Goal: Information Seeking & Learning: Learn about a topic

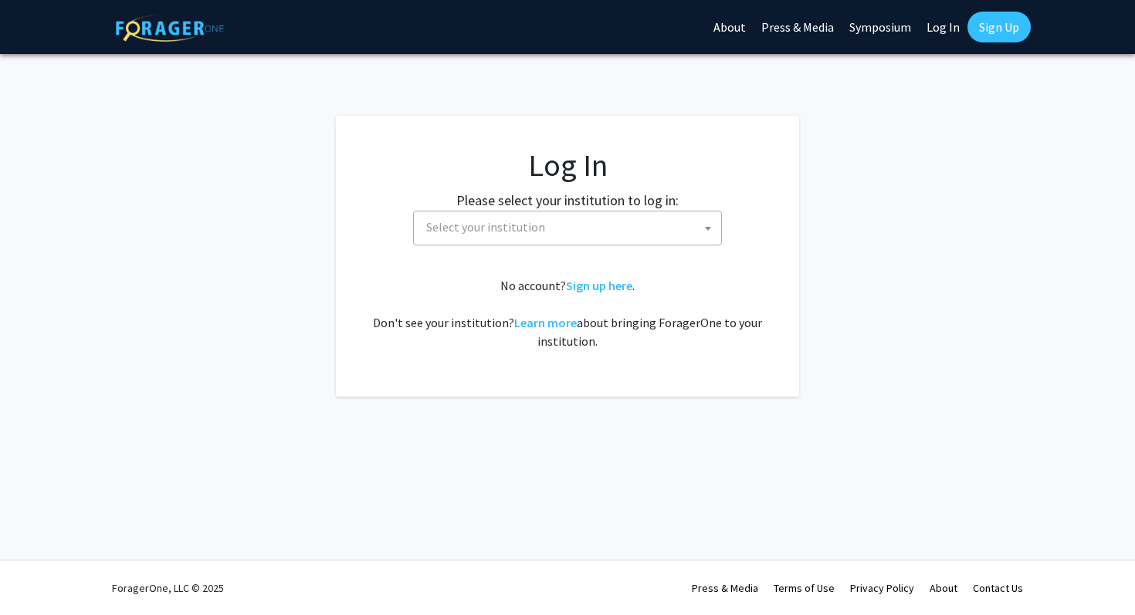
select select
click at [630, 223] on span "Select your institution" at bounding box center [570, 228] width 301 height 32
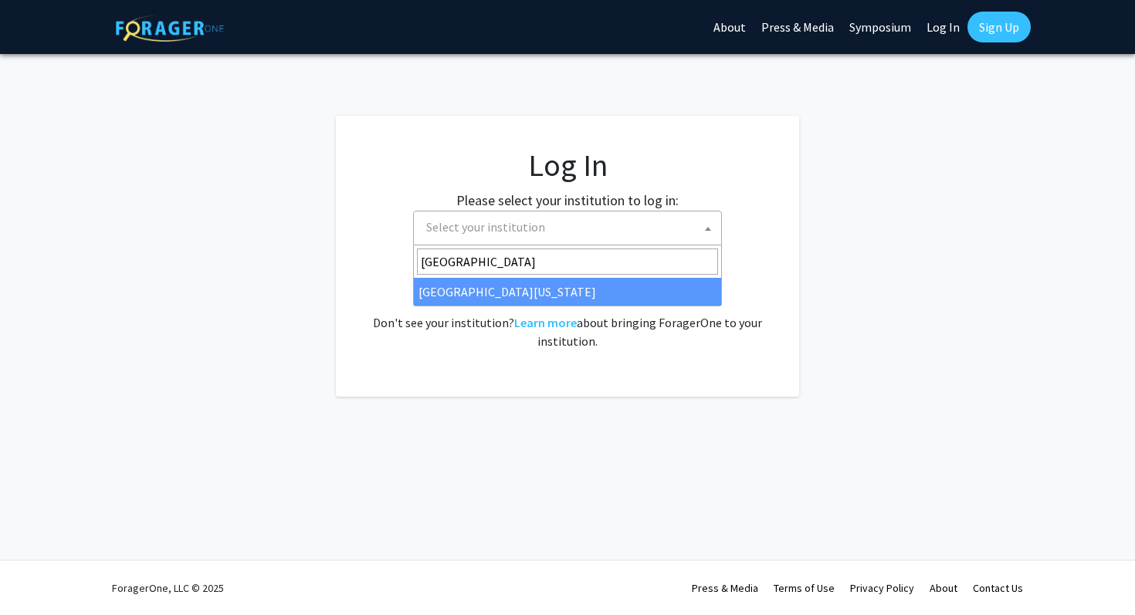
type input "university of mar"
select select "31"
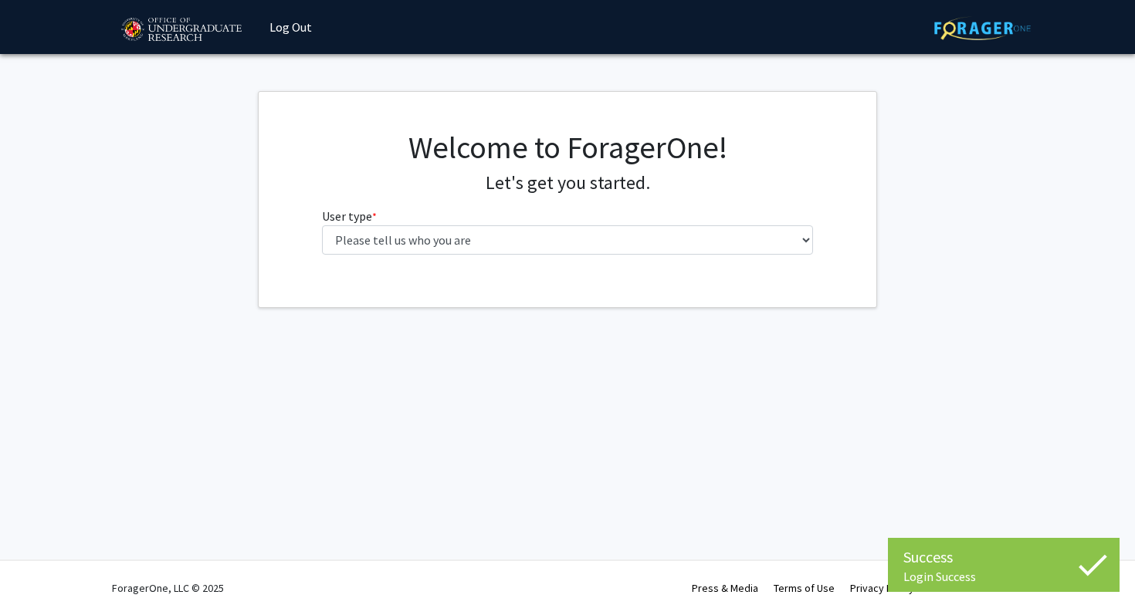
click at [527, 256] on div "Welcome to ForagerOne! Let's get you started. User type * required Please tell …" at bounding box center [567, 198] width 515 height 138
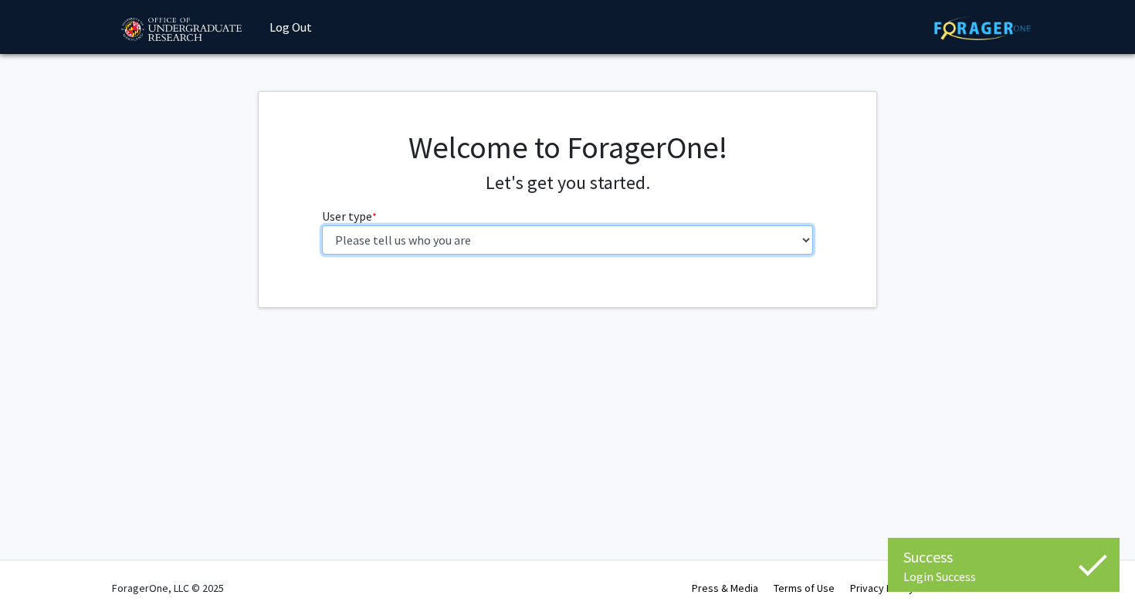
click at [519, 243] on select "Please tell us who you are Undergraduate Student Master's Student Doctoral Cand…" at bounding box center [568, 239] width 492 height 29
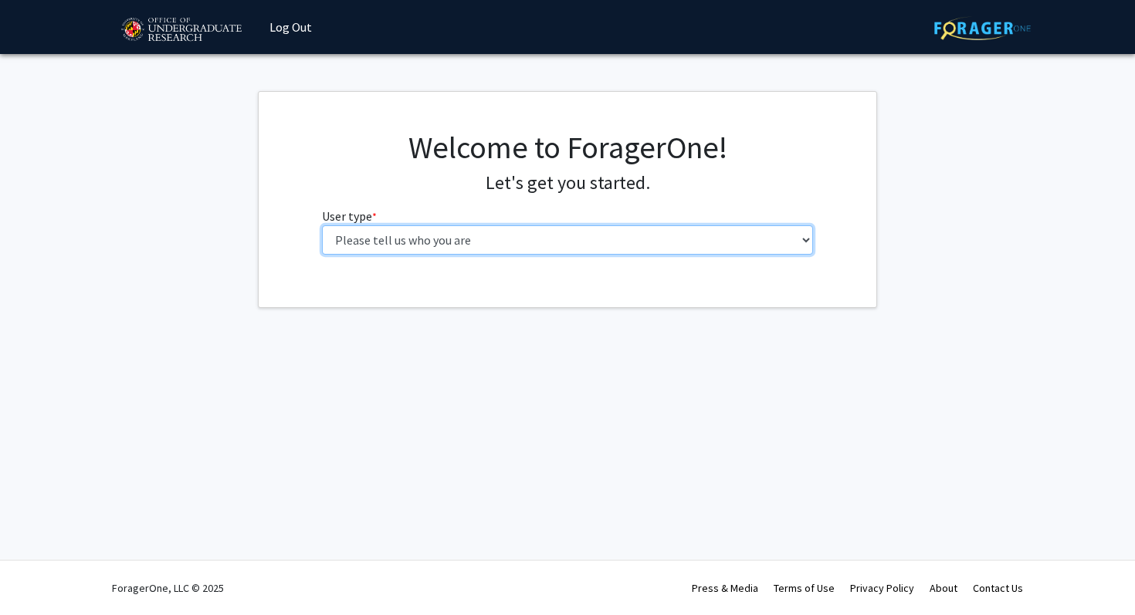
select select "1: undergrad"
click at [322, 225] on select "Please tell us who you are Undergraduate Student Master's Student Doctoral Cand…" at bounding box center [568, 239] width 492 height 29
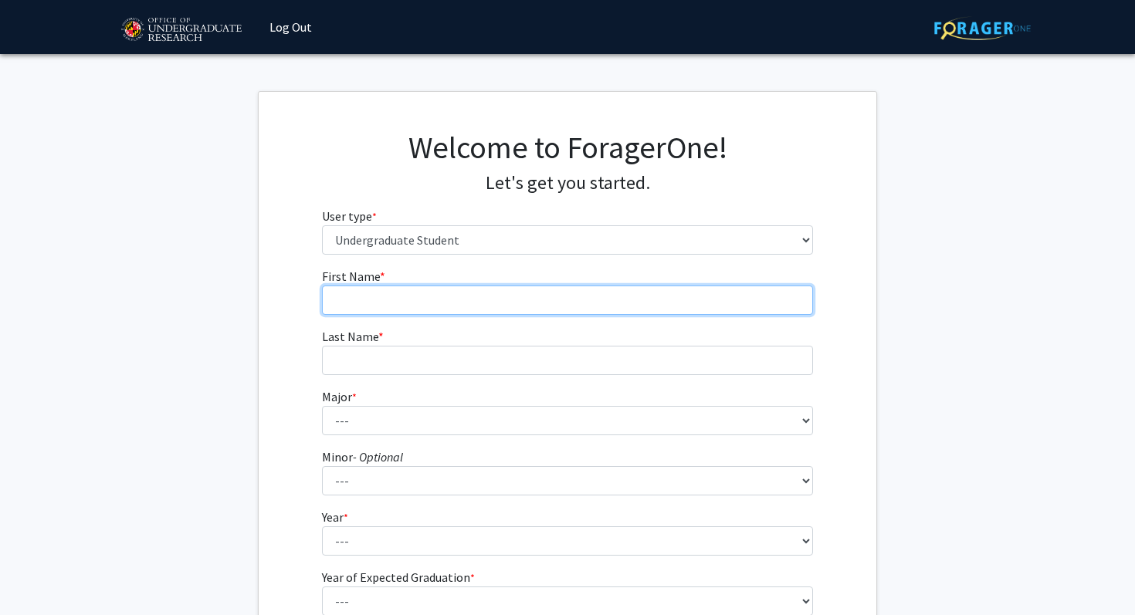
click at [441, 305] on input "First Name * required" at bounding box center [568, 300] width 492 height 29
type input "N"
type input "Nikhil"
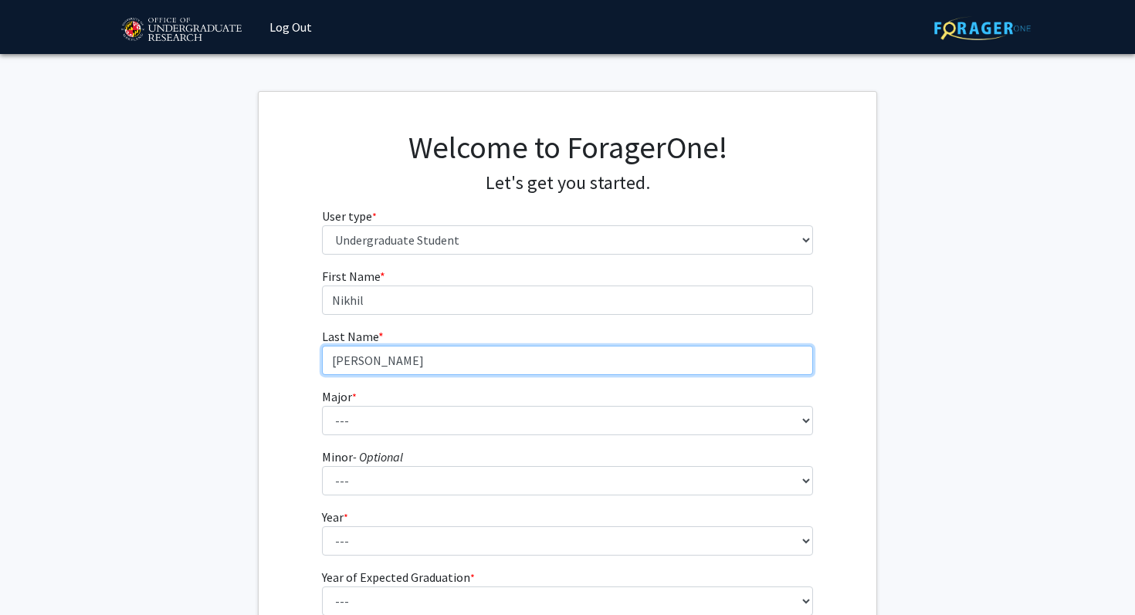
type input "[PERSON_NAME]"
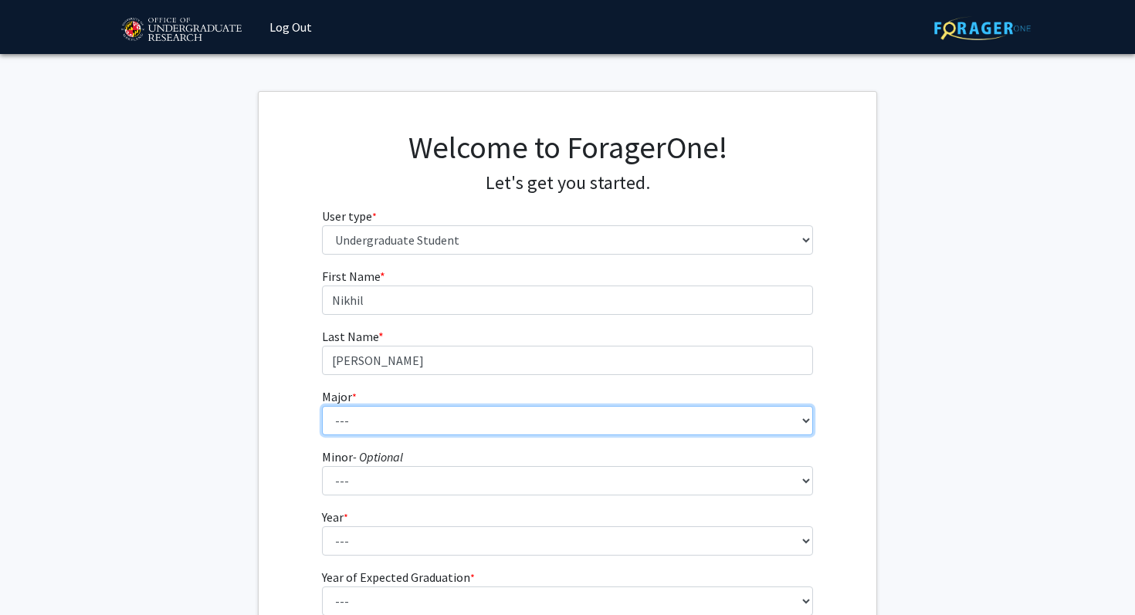
click at [412, 422] on select "--- Accounting Aerospace Engineering African American and Africana Studies Agri…" at bounding box center [568, 420] width 492 height 29
select select "28: 2329"
click at [322, 406] on select "--- Accounting Aerospace Engineering African American and Africana Studies Agri…" at bounding box center [568, 420] width 492 height 29
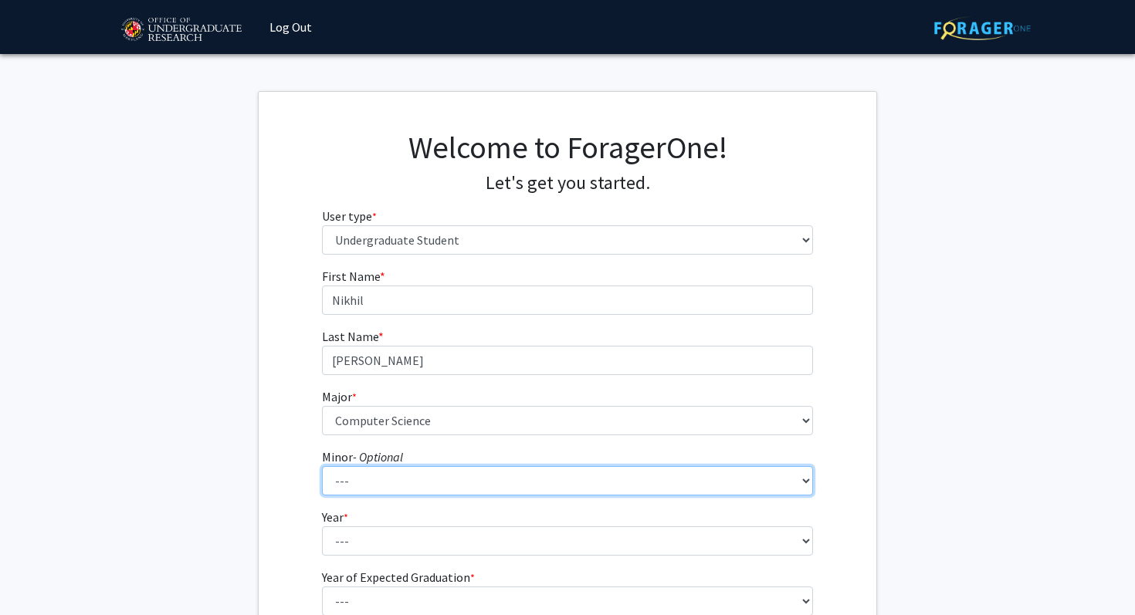
click at [412, 480] on select "--- Actuarial Mathematics Advanced Cybersecurity Experience for Students Africa…" at bounding box center [568, 480] width 492 height 29
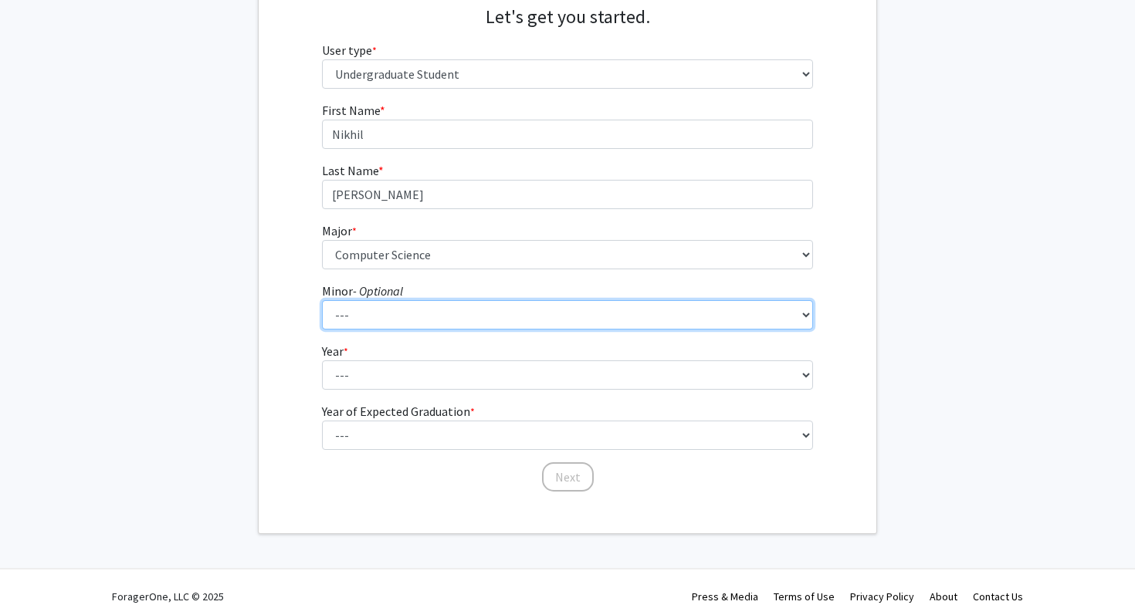
scroll to position [175, 0]
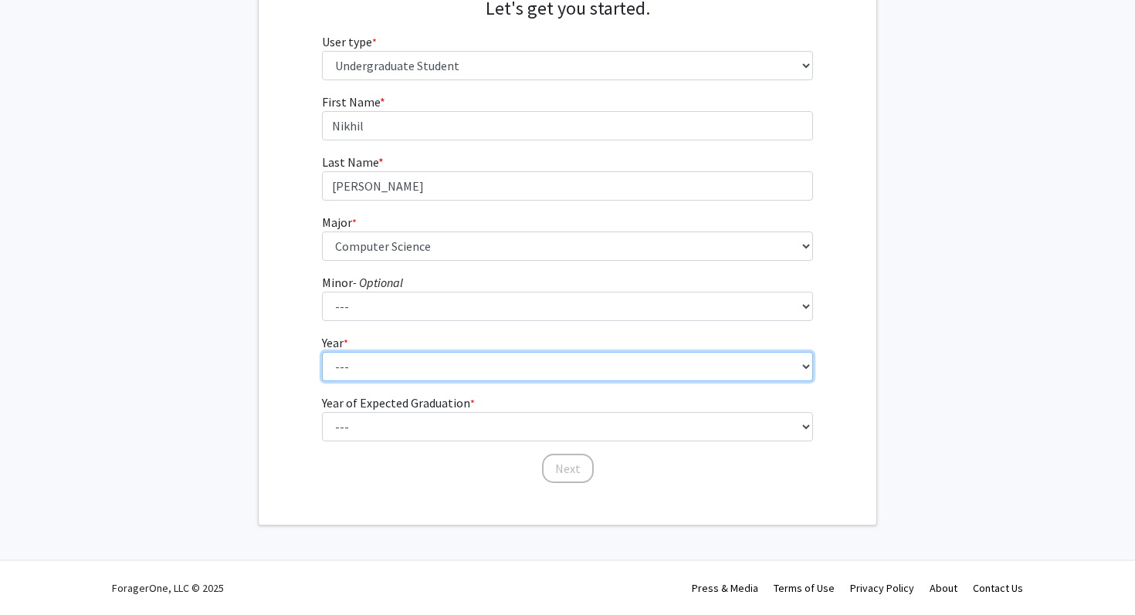
click at [334, 368] on select "--- First-year Sophomore Junior Senior Postbaccalaureate Certificate" at bounding box center [568, 366] width 492 height 29
select select "1: first-year"
click at [322, 352] on select "--- First-year Sophomore Junior Senior Postbaccalaureate Certificate" at bounding box center [568, 366] width 492 height 29
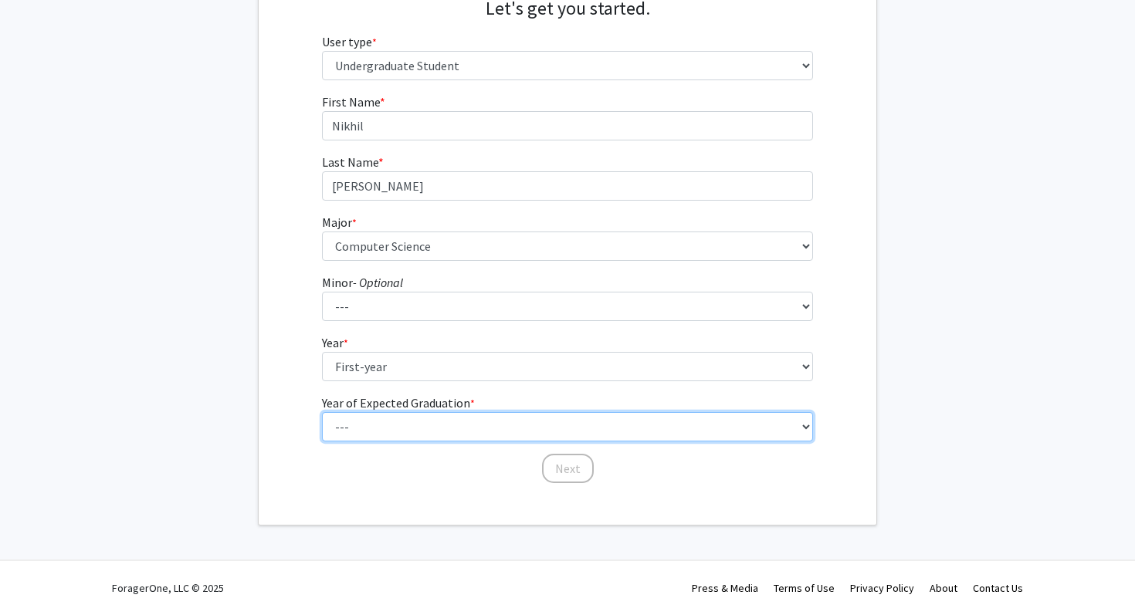
click at [371, 418] on select "--- 2025 2026 2027 2028 2029 2030 2031 2032 2033 2034" at bounding box center [568, 426] width 492 height 29
click at [322, 412] on select "--- 2025 2026 2027 2028 2029 2030 2031 2032 2033 2034" at bounding box center [568, 426] width 492 height 29
click at [370, 426] on select "--- 2025 2026 2027 2028 2029 2030 2031 2032 2033 2034" at bounding box center [568, 426] width 492 height 29
select select "5: 2029"
click at [322, 412] on select "--- 2025 2026 2027 2028 2029 2030 2031 2032 2033 2034" at bounding box center [568, 426] width 492 height 29
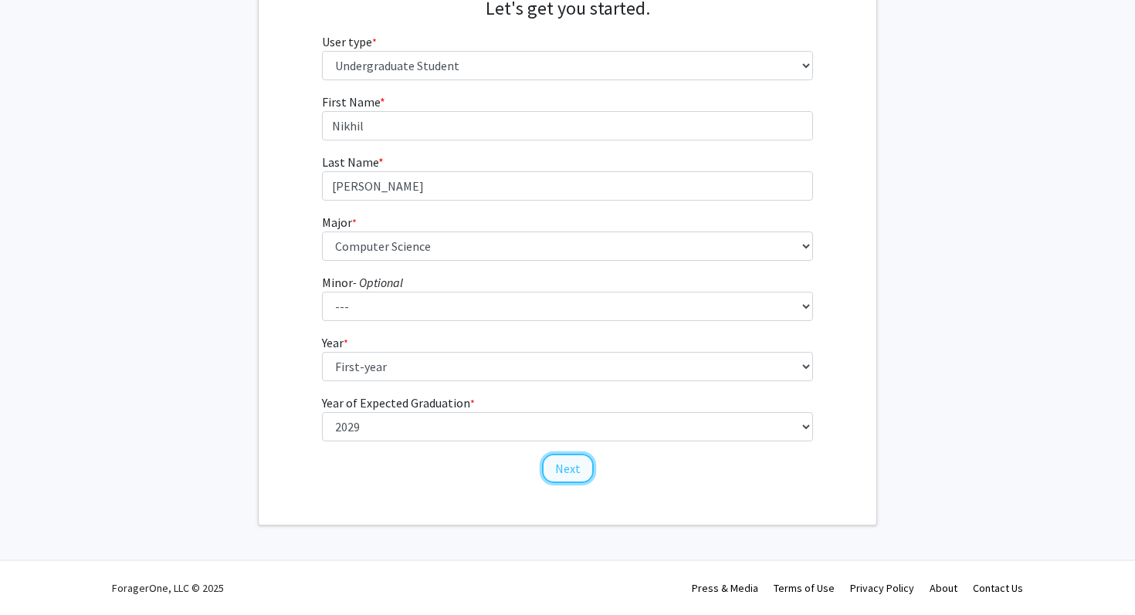
click at [563, 469] on button "Next" at bounding box center [568, 468] width 52 height 29
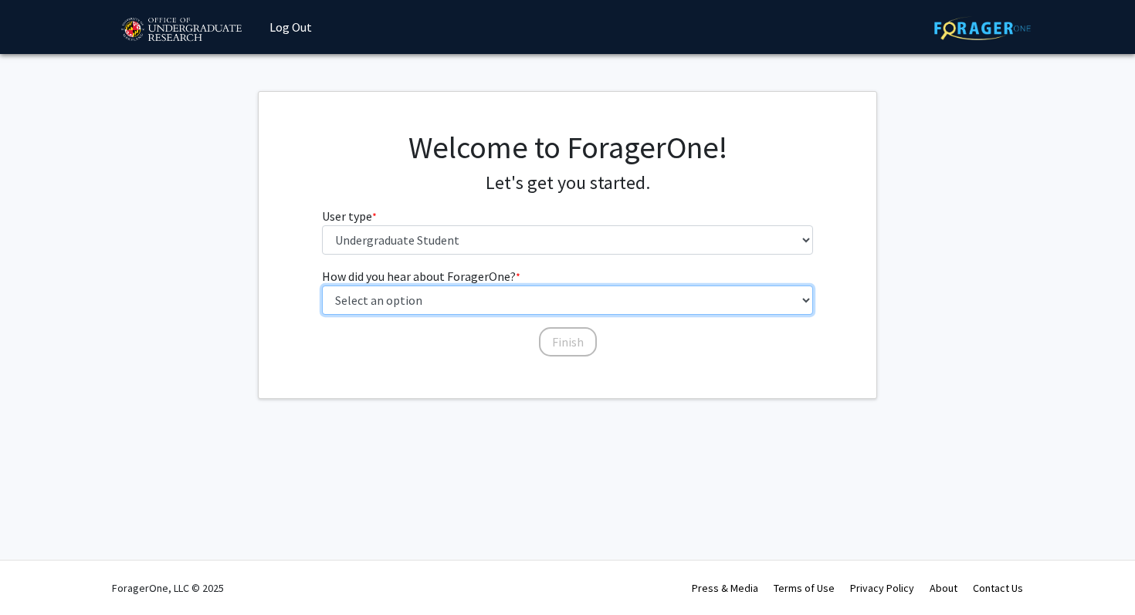
click at [509, 296] on select "Select an option Peer/student recommendation Faculty/staff recommendation Unive…" at bounding box center [568, 300] width 492 height 29
select select "3: university_website"
click at [322, 286] on select "Select an option Peer/student recommendation Faculty/staff recommendation Unive…" at bounding box center [568, 300] width 492 height 29
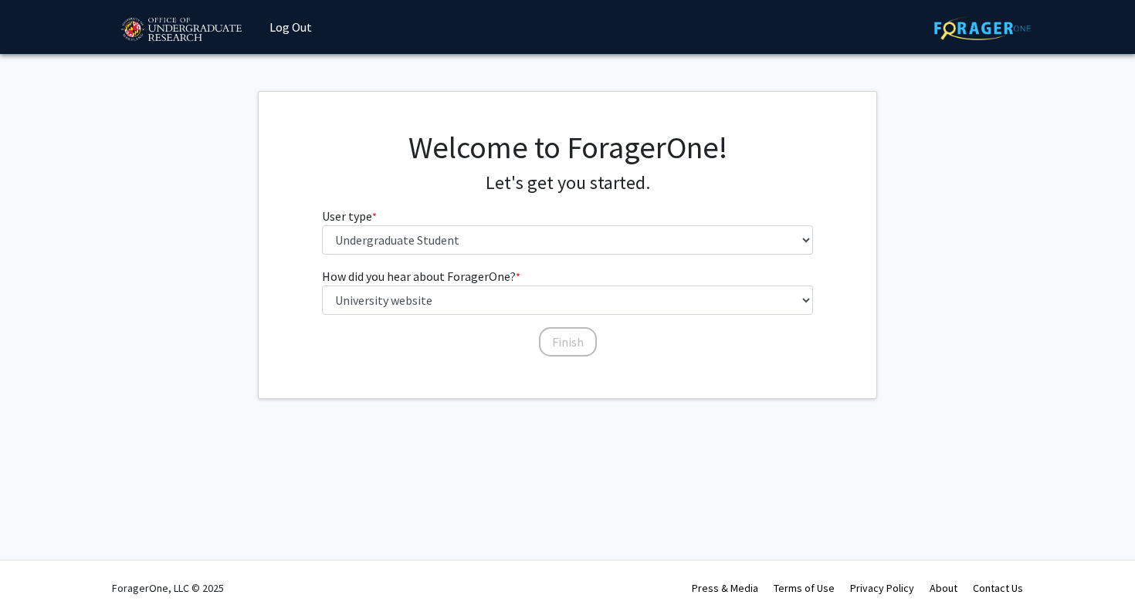
click at [507, 342] on div "Finish" at bounding box center [568, 334] width 492 height 15
click at [554, 342] on button "Finish" at bounding box center [568, 341] width 58 height 29
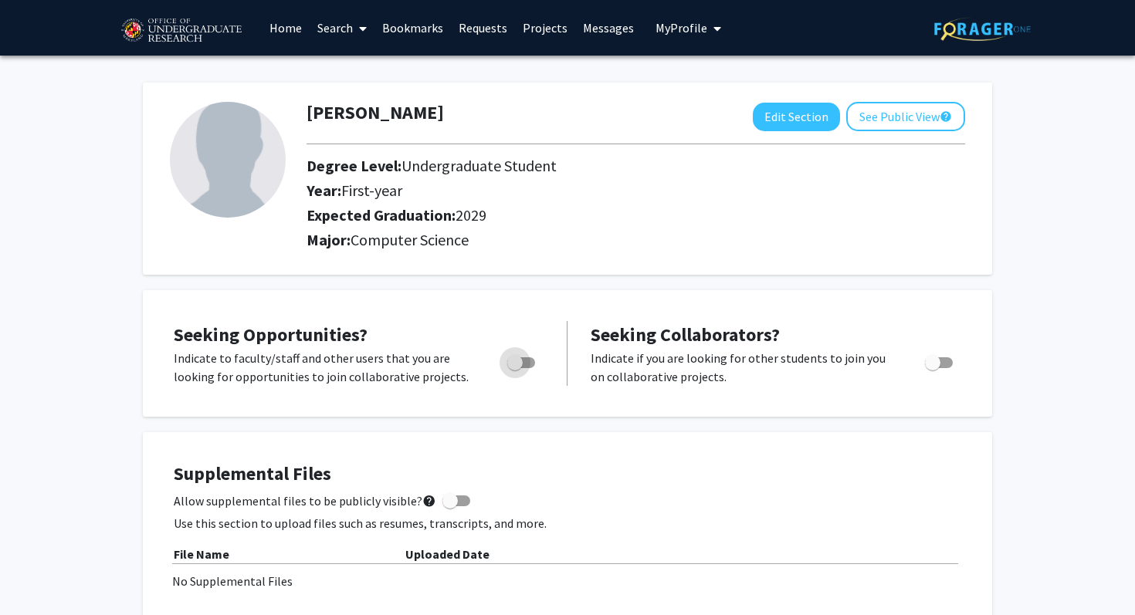
click at [525, 360] on span "Toggle" at bounding box center [521, 363] width 28 height 11
click at [515, 368] on input "Are you actively seeking opportunities?" at bounding box center [514, 368] width 1 height 1
checkbox input "true"
click at [330, 25] on link "Search" at bounding box center [342, 28] width 65 height 54
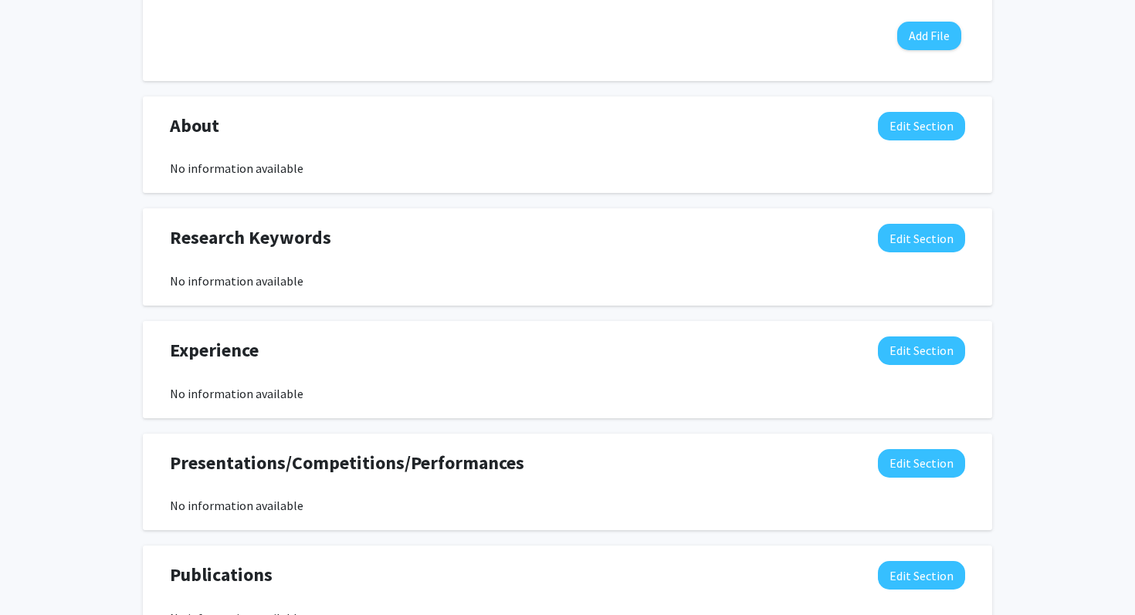
scroll to position [673, 0]
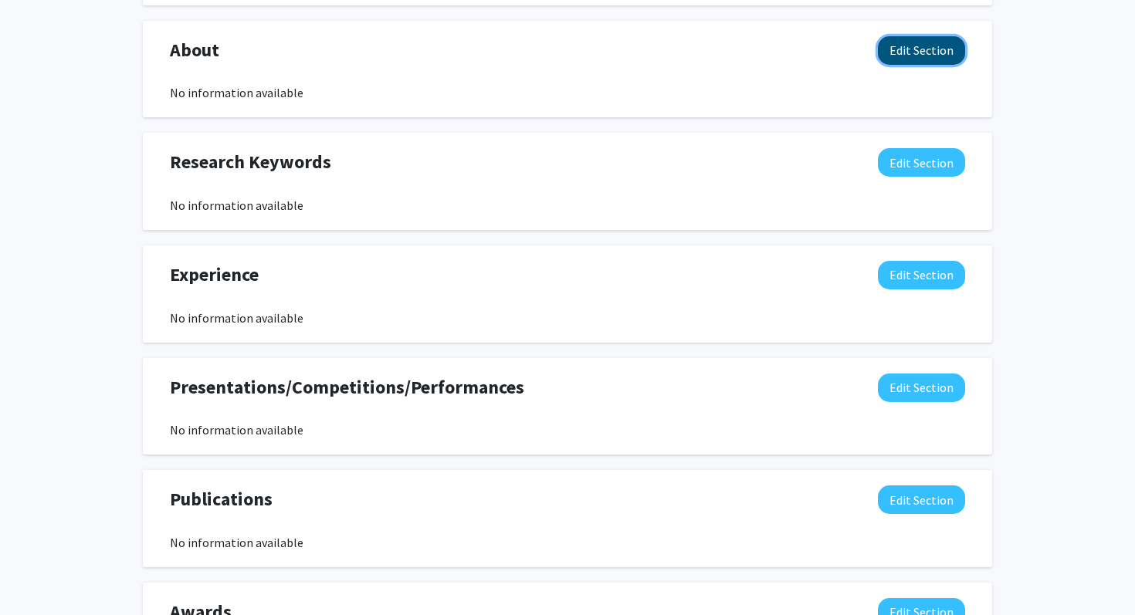
click at [919, 42] on button "Edit Section" at bounding box center [921, 50] width 87 height 29
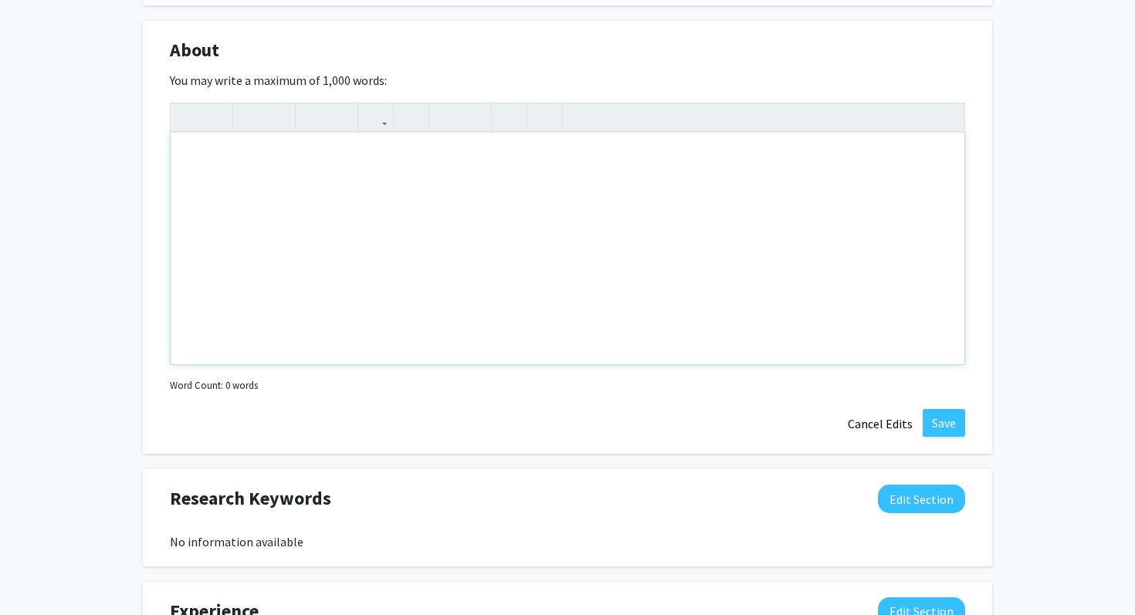
click at [485, 226] on div "Note to users with screen readers: Please deactivate our accessibility plugin f…" at bounding box center [568, 249] width 794 height 232
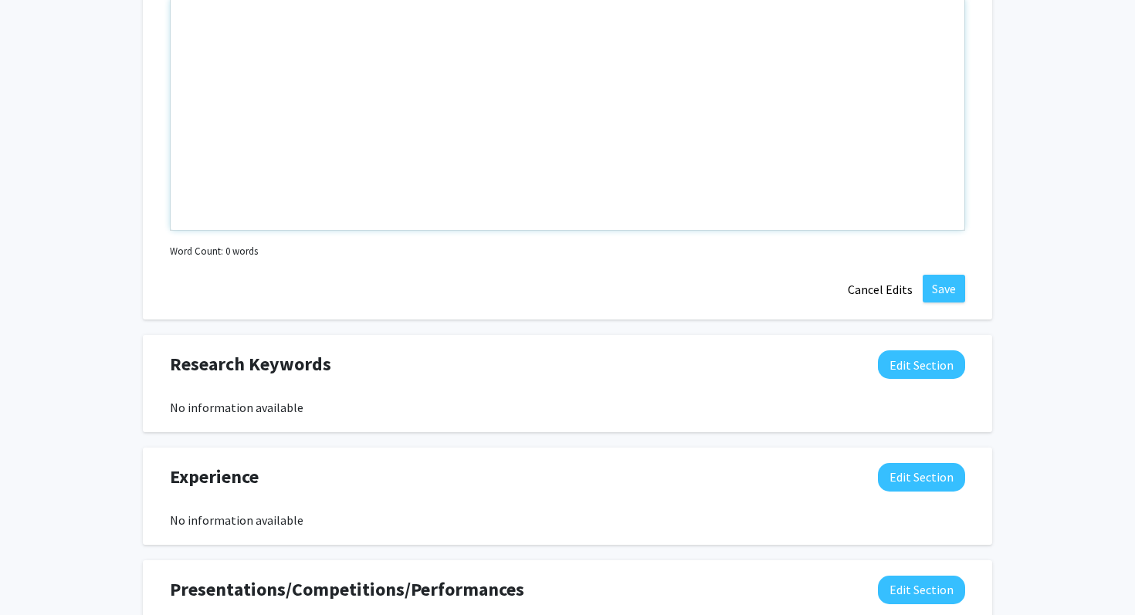
scroll to position [993, 0]
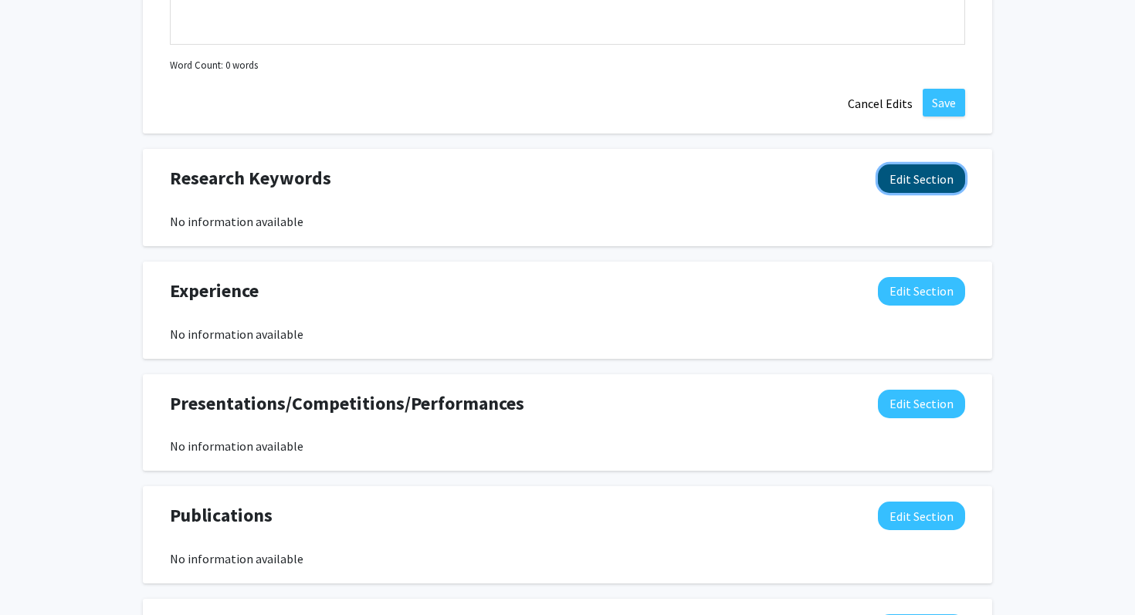
click at [892, 171] on button "Edit Section" at bounding box center [921, 178] width 87 height 29
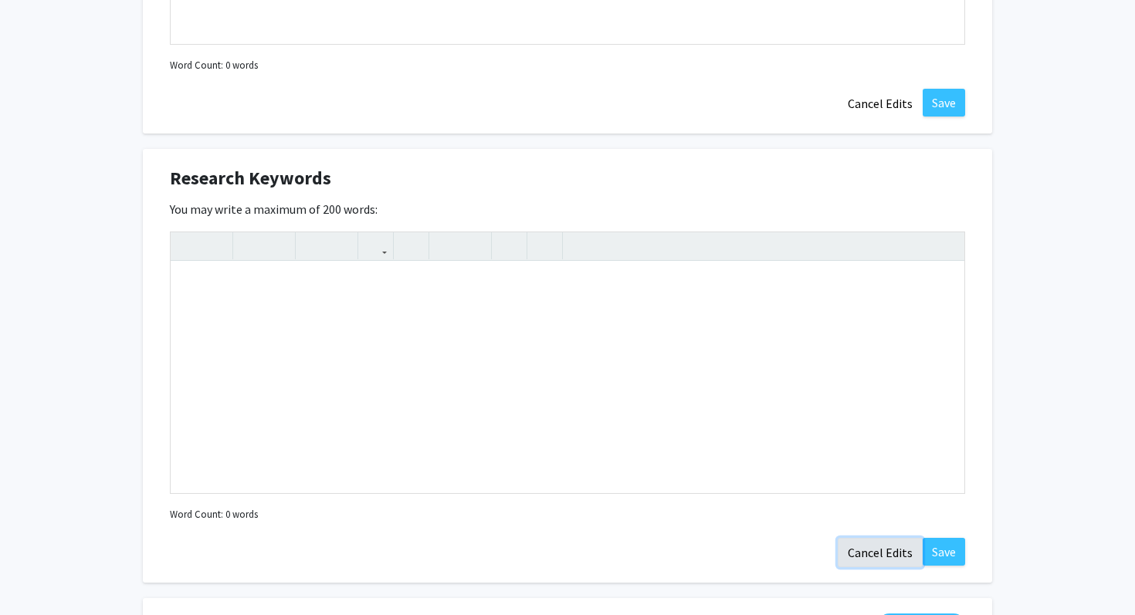
click at [873, 554] on button "Cancel Edits" at bounding box center [880, 552] width 85 height 29
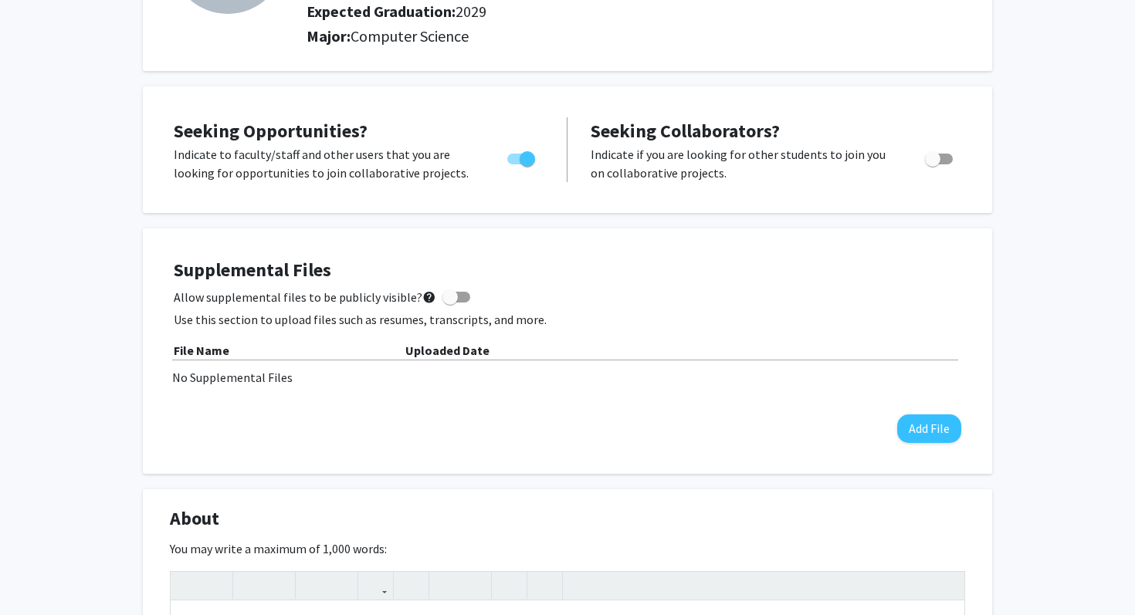
scroll to position [0, 0]
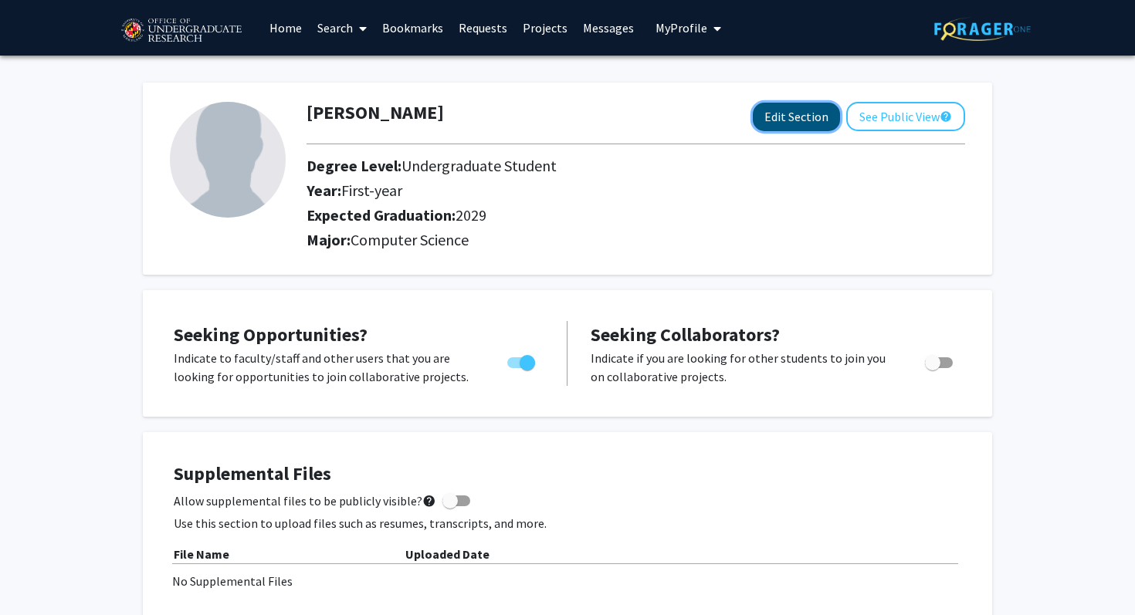
click at [793, 109] on button "Edit Section" at bounding box center [796, 117] width 87 height 29
select select "first-year"
select select "2029"
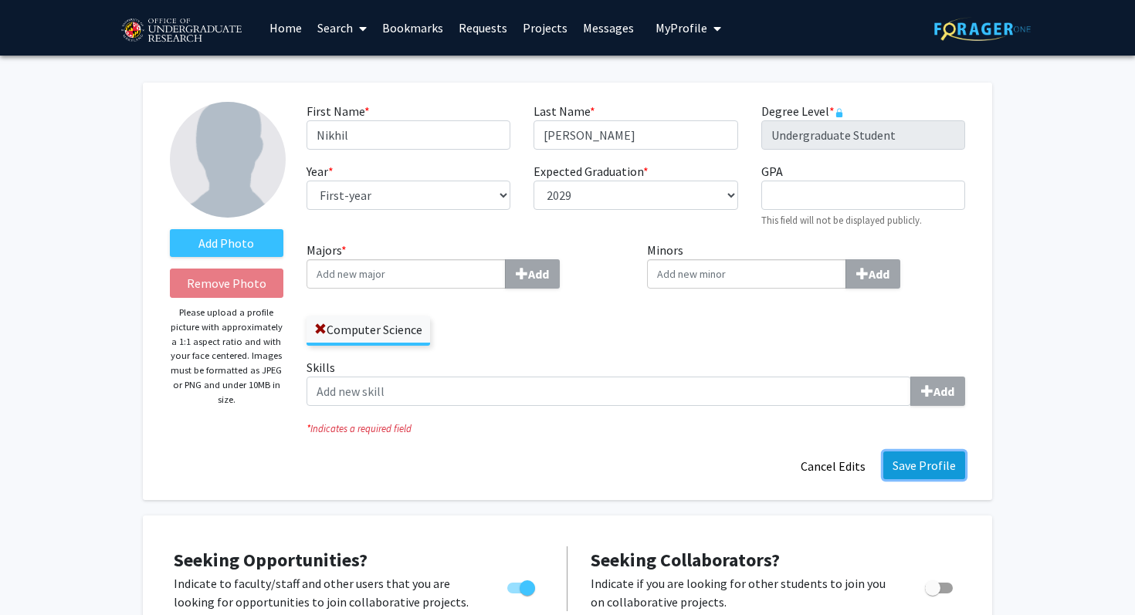
click at [897, 458] on button "Save Profile" at bounding box center [924, 466] width 82 height 28
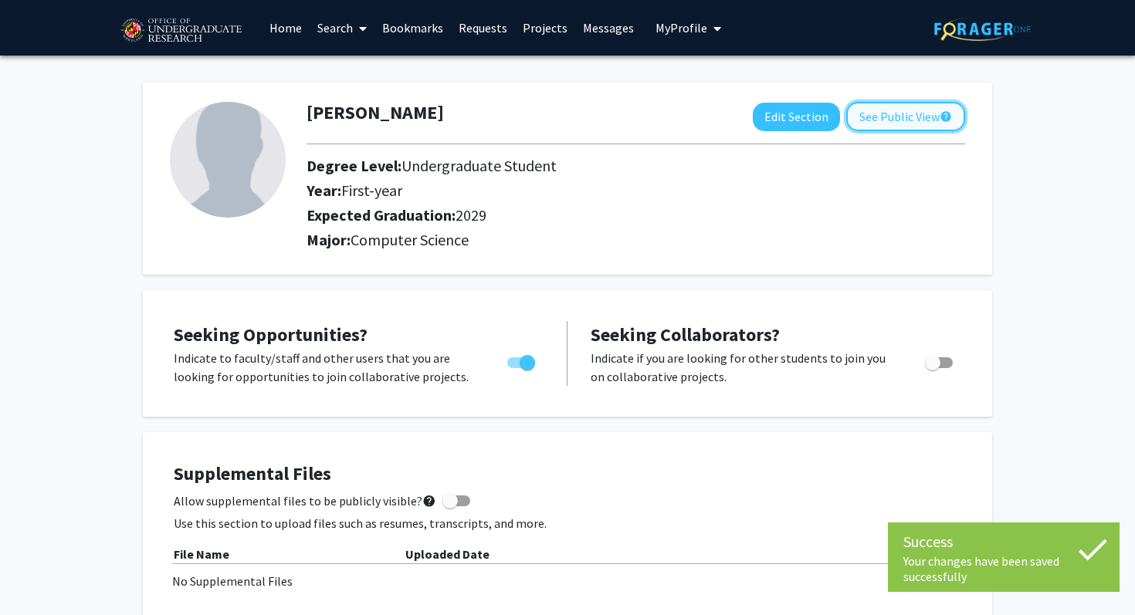
click at [872, 117] on button "See Public View help" at bounding box center [905, 116] width 119 height 29
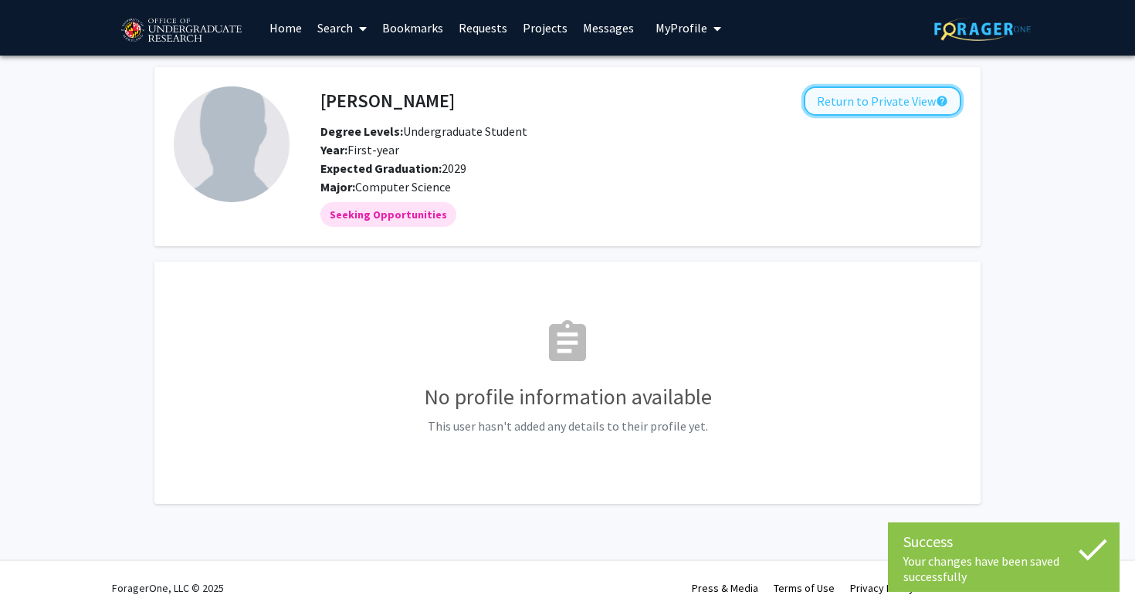
click at [866, 110] on button "Return to Private View help" at bounding box center [883, 100] width 158 height 29
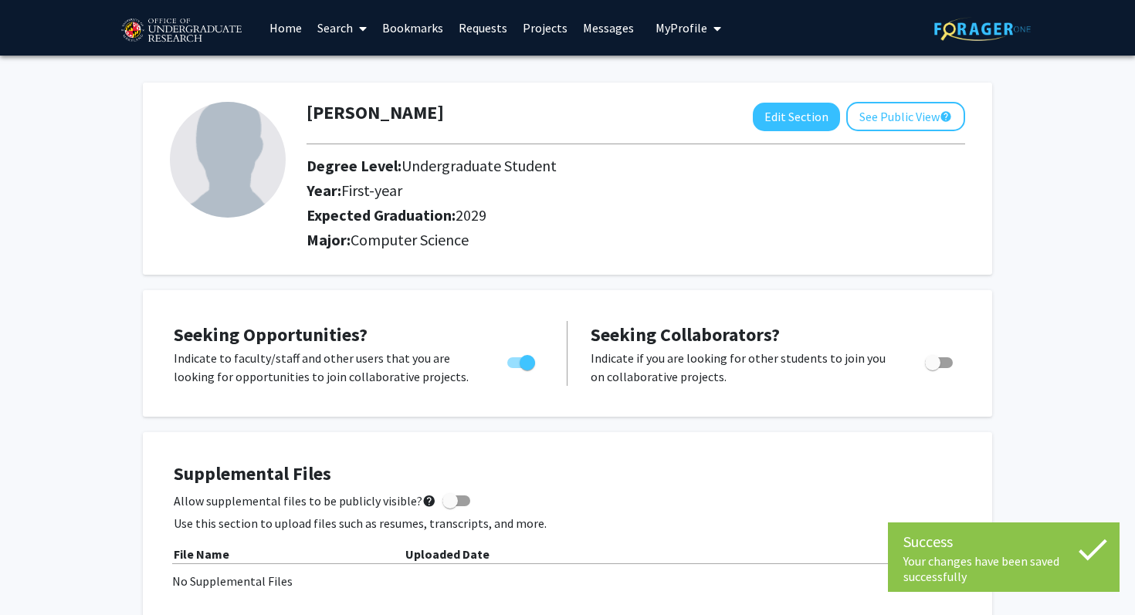
click at [492, 38] on link "Requests" at bounding box center [483, 28] width 64 height 54
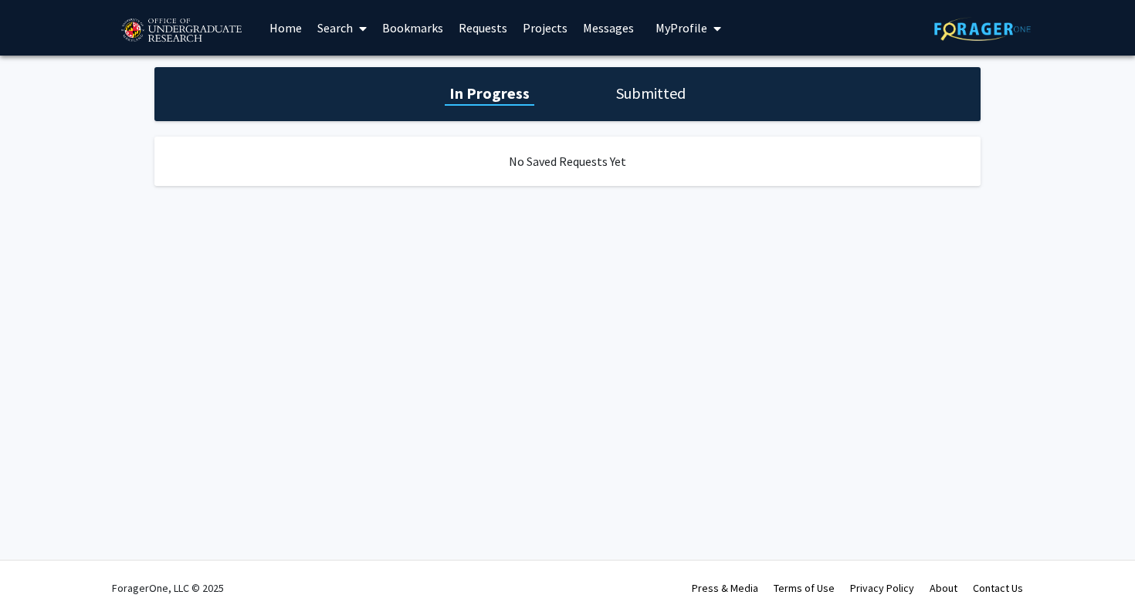
click at [669, 80] on div "In Progress Submitted" at bounding box center [567, 94] width 826 height 54
click at [673, 90] on h1 "Submitted" at bounding box center [651, 94] width 79 height 22
click at [531, 39] on link "Projects" at bounding box center [545, 28] width 60 height 54
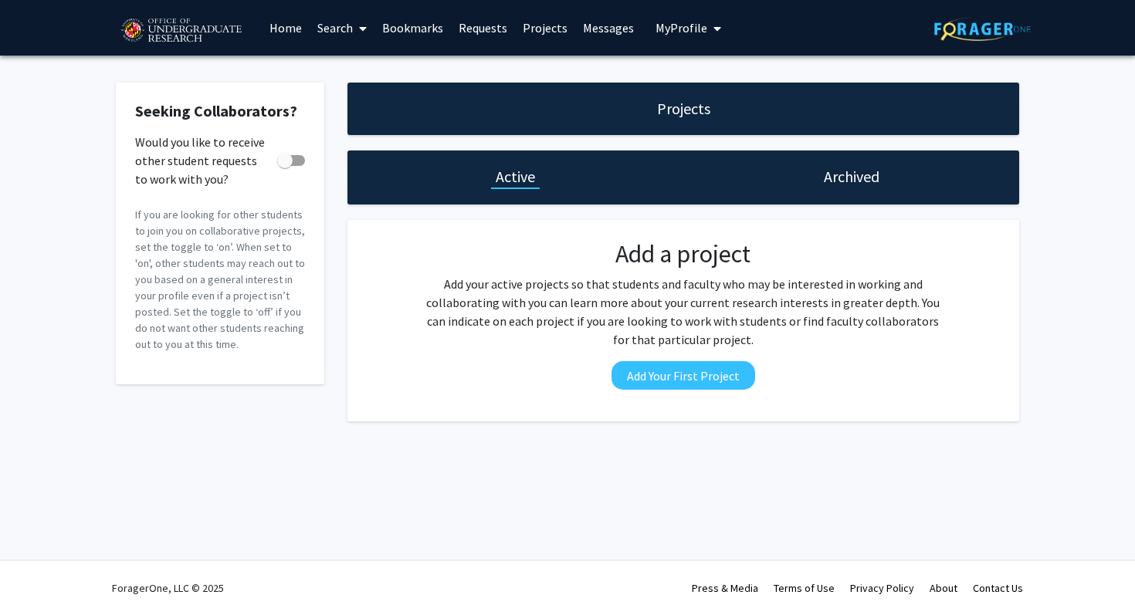
click at [598, 30] on link "Messages" at bounding box center [608, 28] width 66 height 54
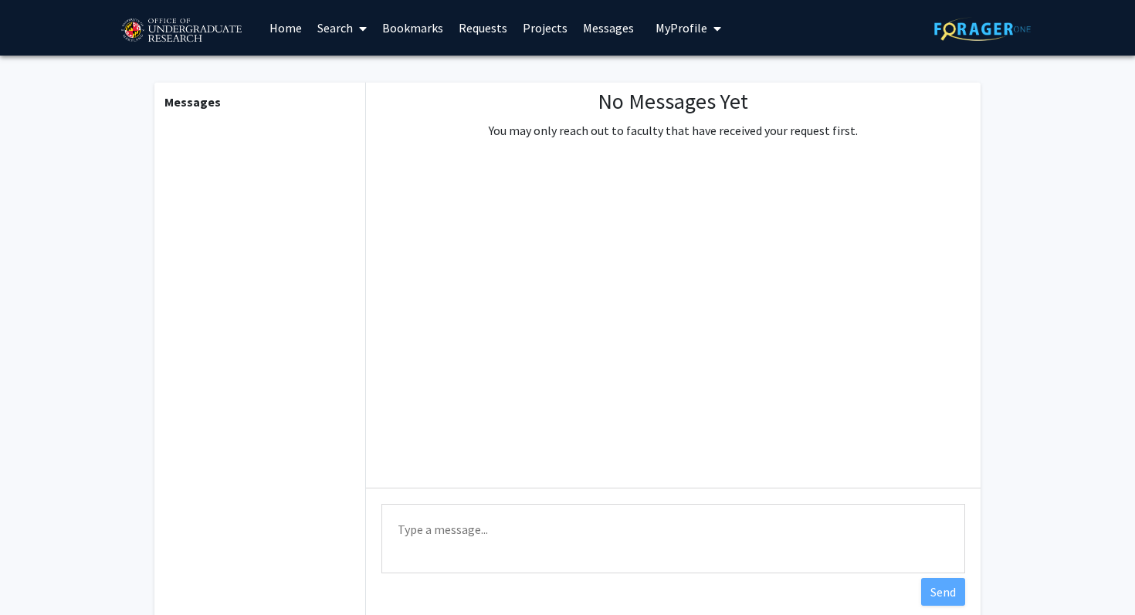
click at [663, 16] on button "My Profile" at bounding box center [688, 28] width 75 height 56
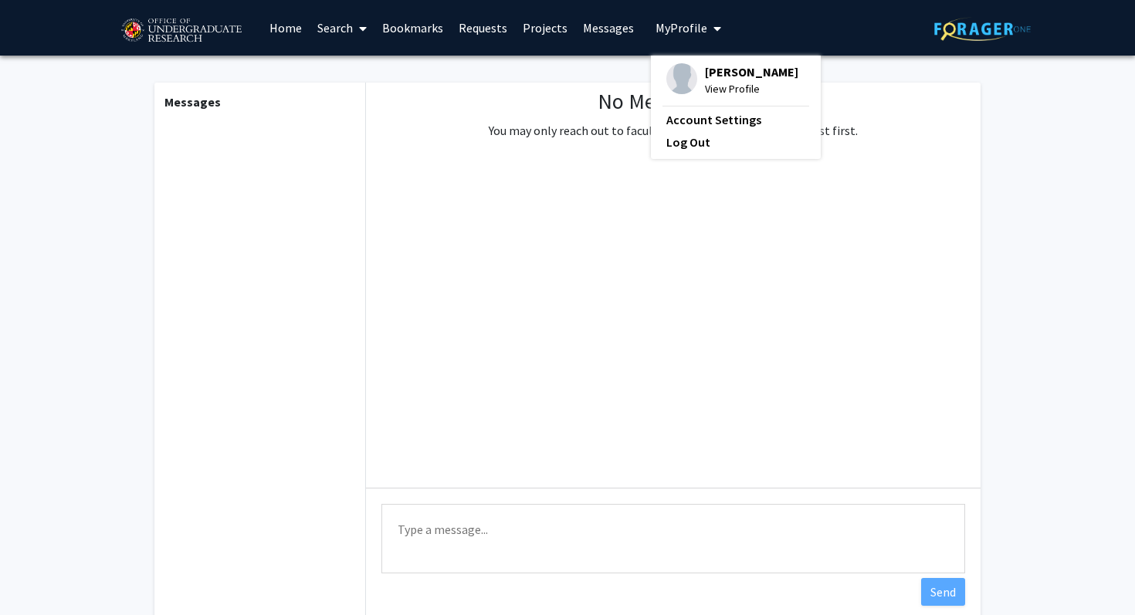
click at [663, 16] on button "My Profile" at bounding box center [688, 28] width 75 height 56
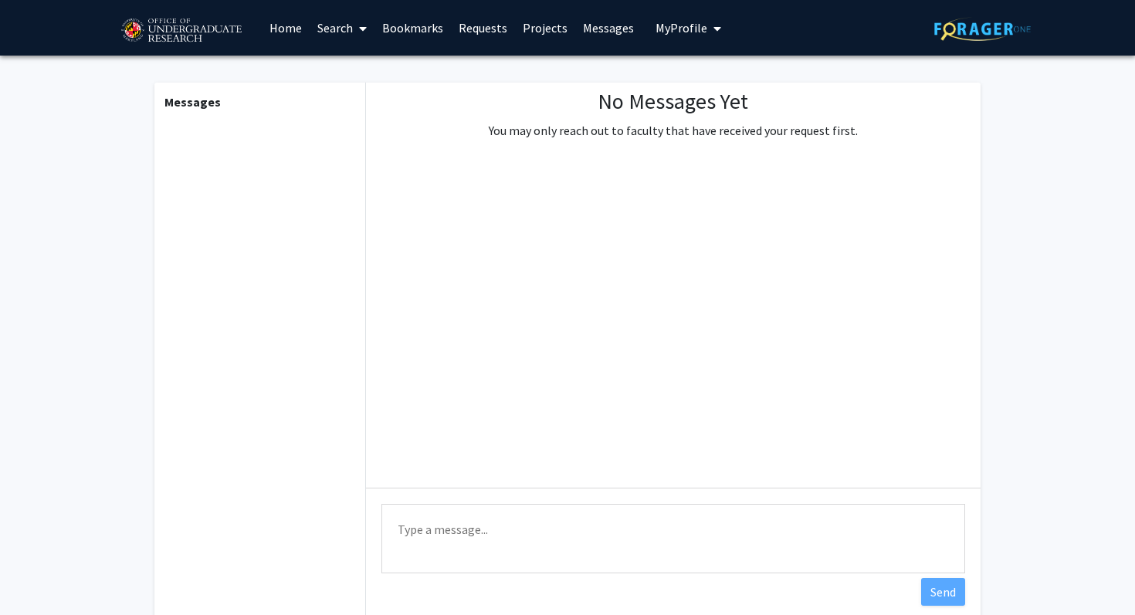
click at [354, 31] on span at bounding box center [360, 29] width 14 height 54
click at [354, 96] on span "Students" at bounding box center [357, 101] width 94 height 31
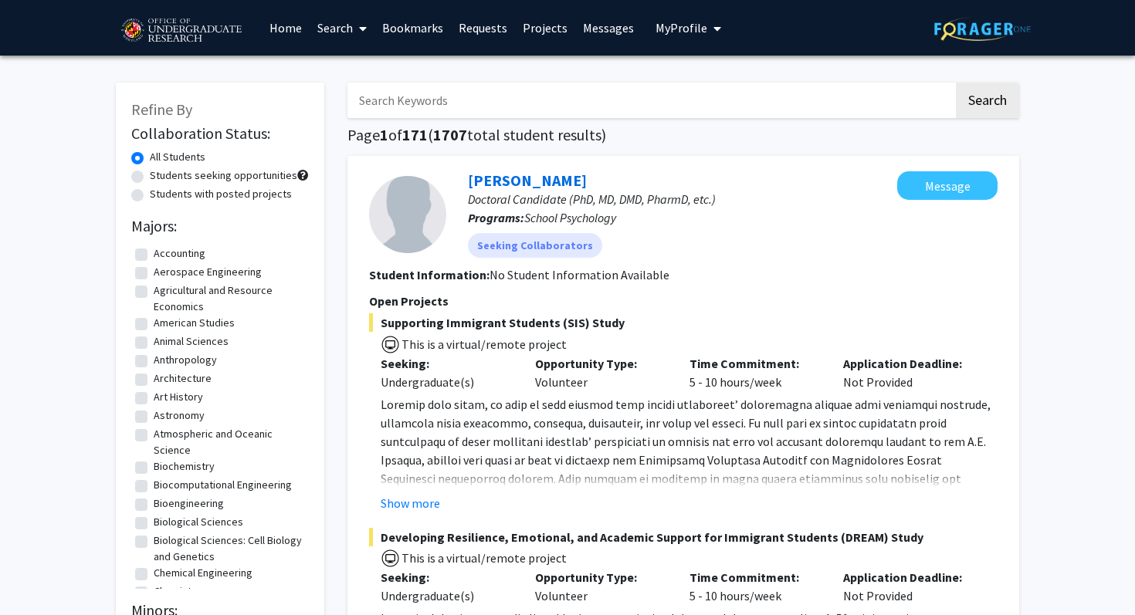
click at [307, 42] on link "Home" at bounding box center [286, 28] width 48 height 54
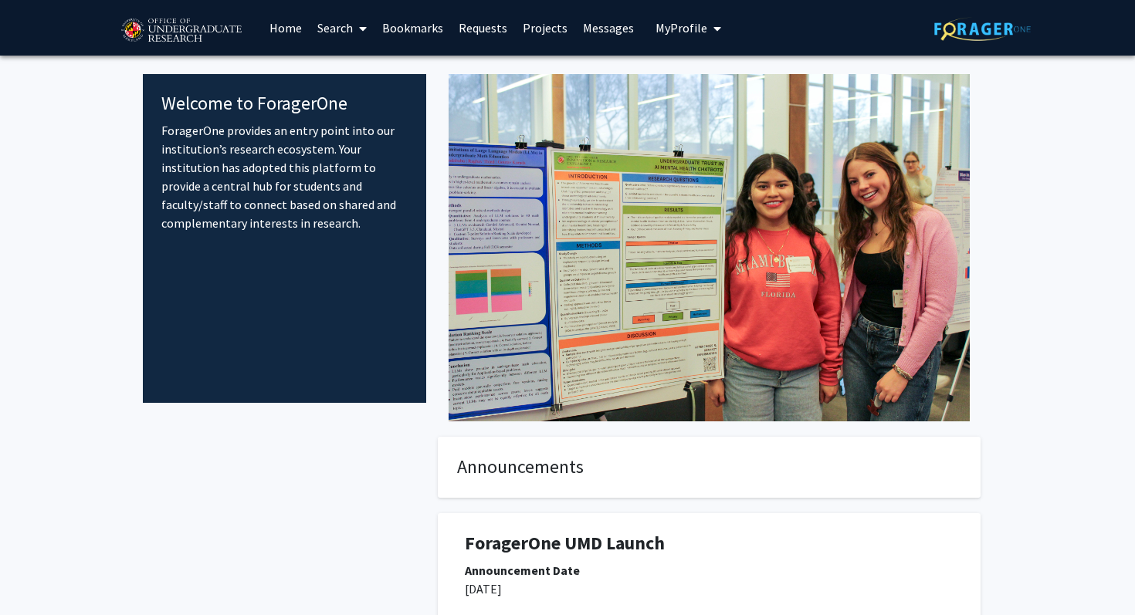
click at [318, 36] on link "Search" at bounding box center [342, 28] width 65 height 54
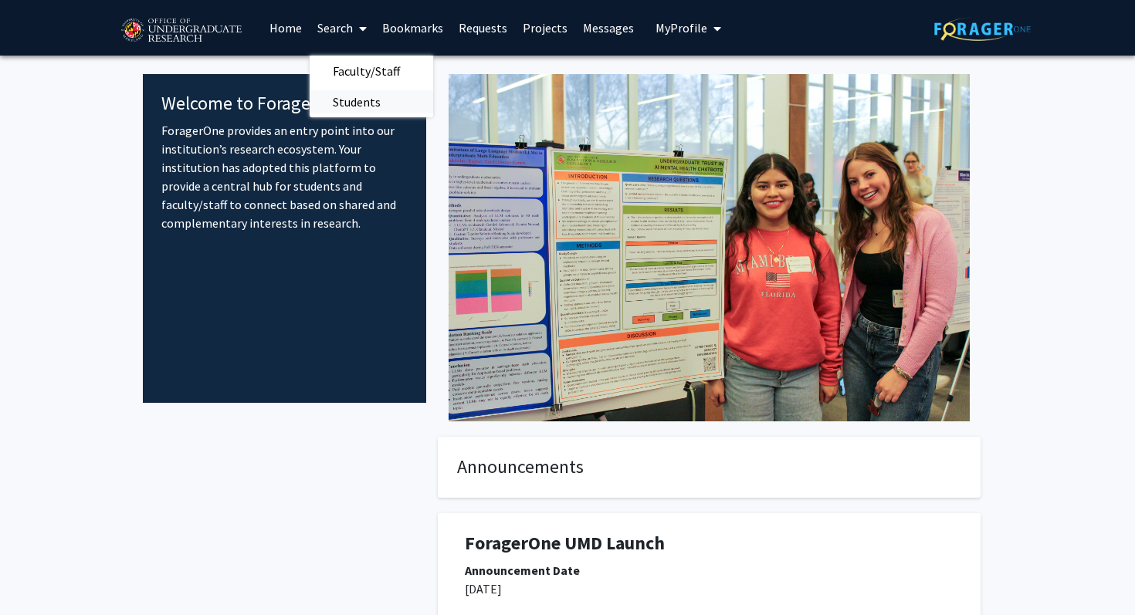
click at [369, 94] on span "Students" at bounding box center [357, 101] width 94 height 31
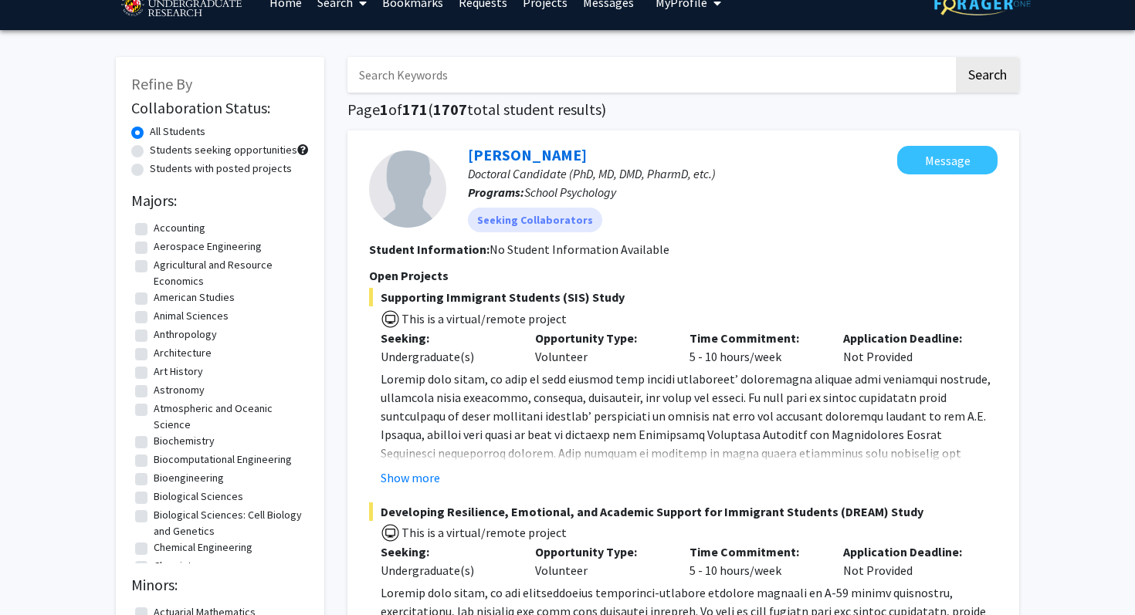
click at [150, 157] on label "Students seeking opportunities" at bounding box center [223, 150] width 147 height 16
click at [150, 152] on input "Students seeking opportunities" at bounding box center [155, 147] width 10 height 10
radio input "true"
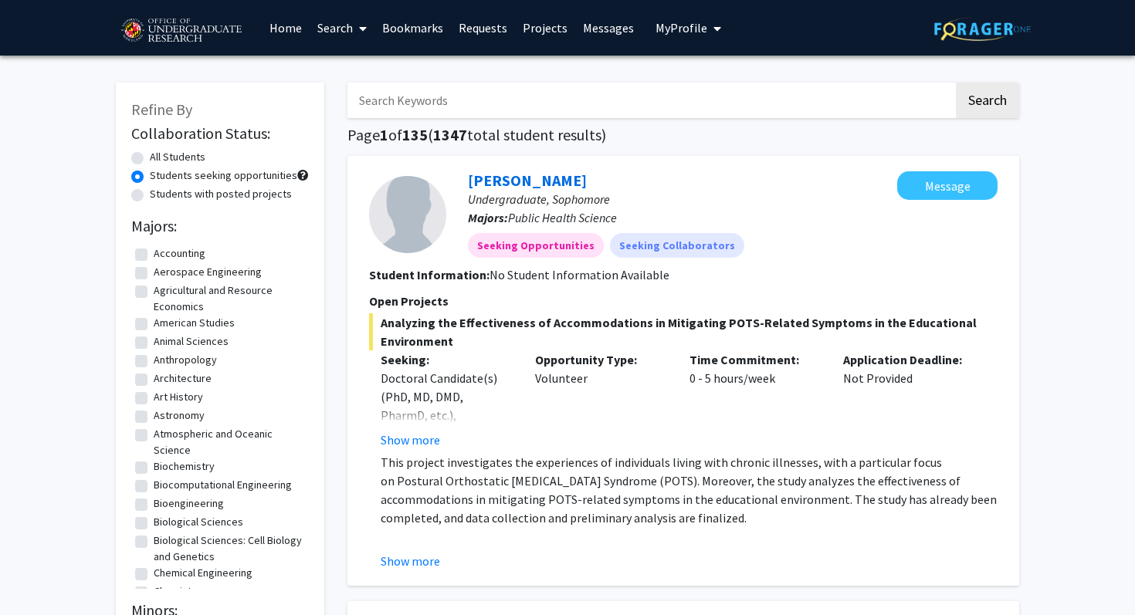
click at [150, 160] on label "All Students" at bounding box center [178, 157] width 56 height 16
click at [150, 159] on input "All Students" at bounding box center [155, 154] width 10 height 10
radio input "true"
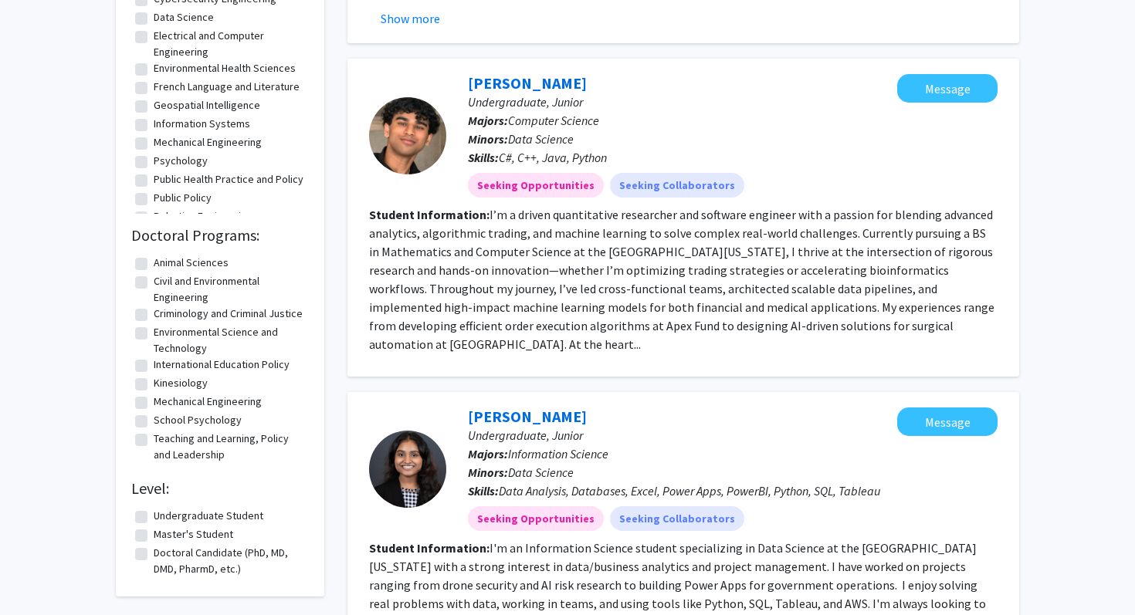
scroll to position [1141, 0]
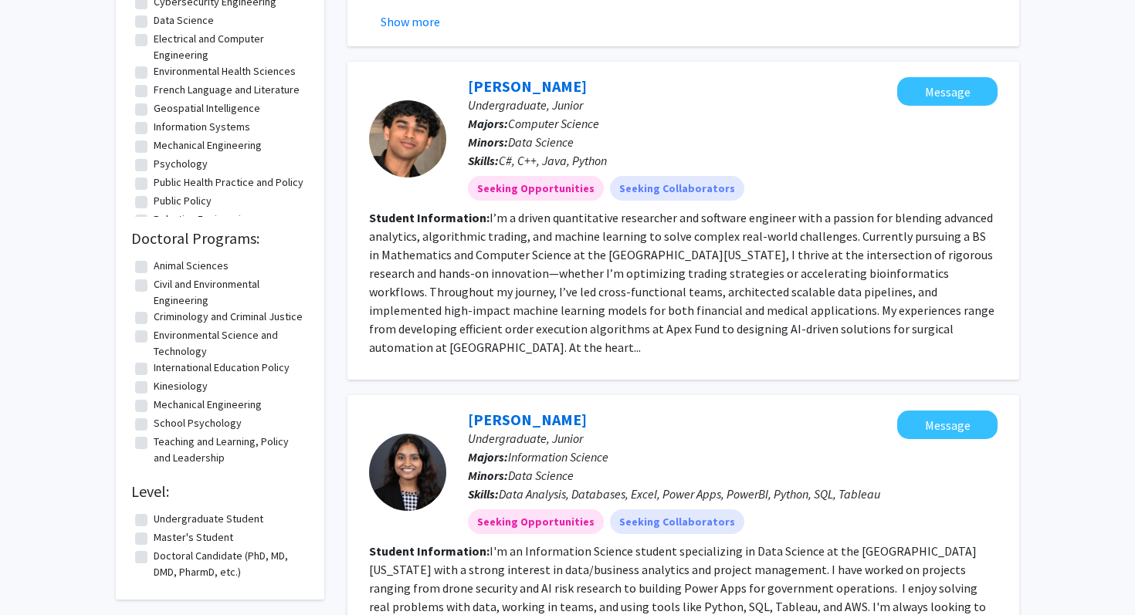
click at [482, 259] on fg-read-more "I’m a driven quantitative researcher and software engineer with a passion for b…" at bounding box center [681, 282] width 625 height 145
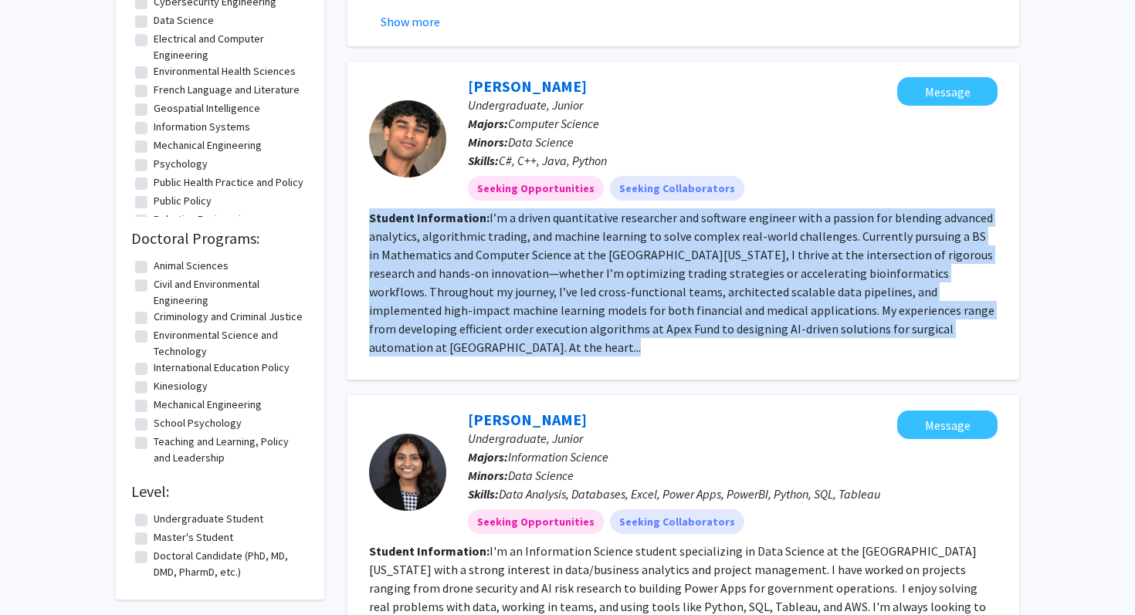
click at [482, 259] on fg-read-more "I’m a driven quantitative researcher and software engineer with a passion for b…" at bounding box center [681, 282] width 625 height 145
click at [585, 317] on fg-read-more "I’m a driven quantitative researcher and software engineer with a passion for b…" at bounding box center [681, 282] width 625 height 145
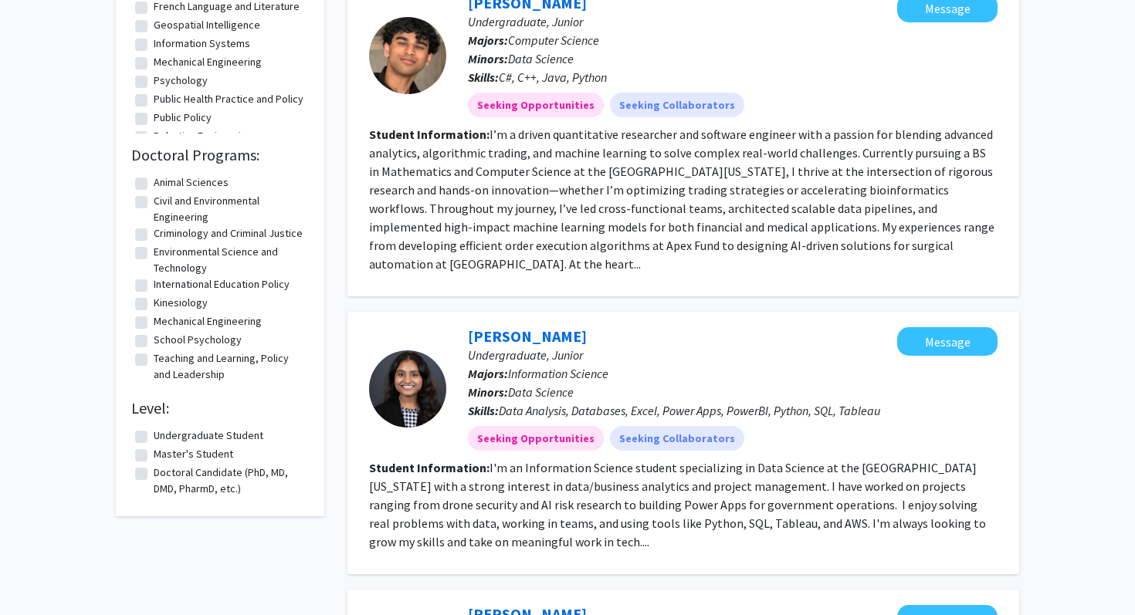
scroll to position [1223, 0]
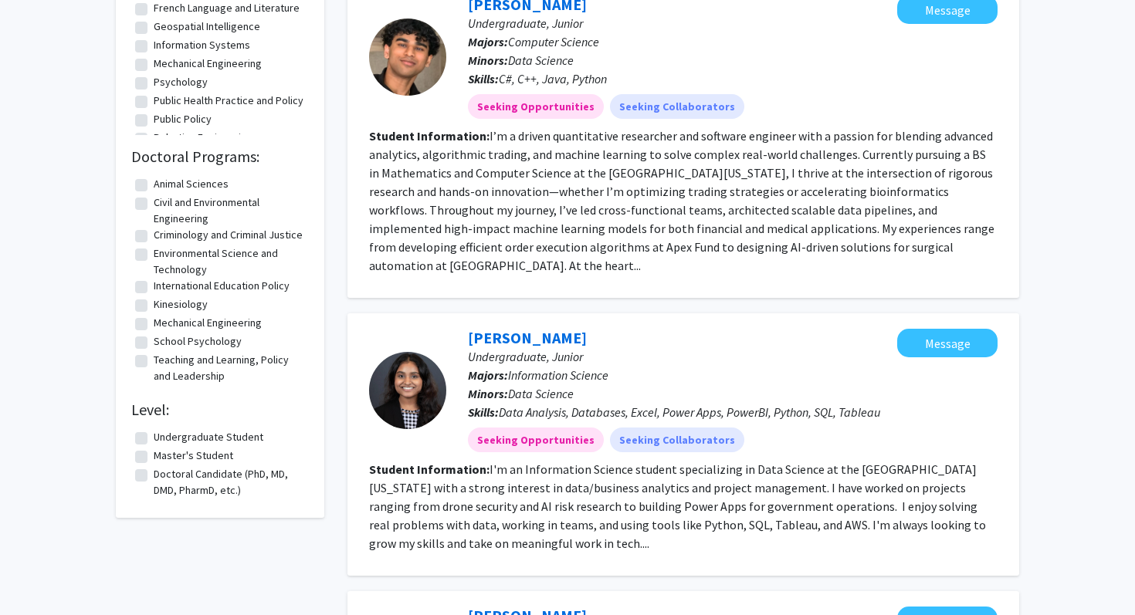
click at [532, 248] on fg-read-more "I’m a driven quantitative researcher and software engineer with a passion for b…" at bounding box center [681, 200] width 625 height 145
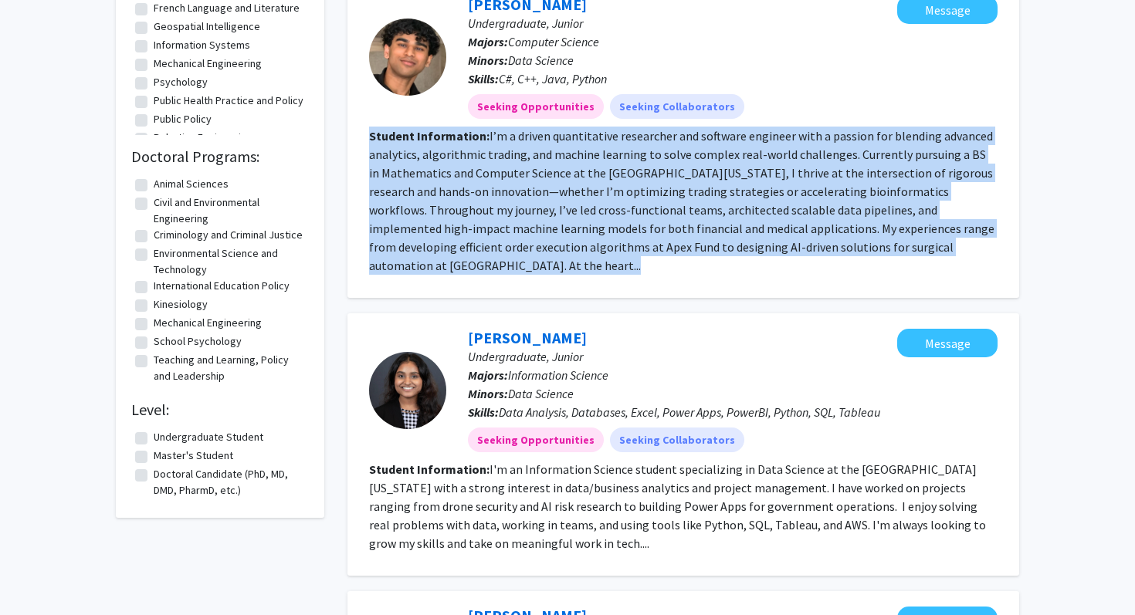
click at [532, 248] on fg-read-more "I’m a driven quantitative researcher and software engineer with a passion for b…" at bounding box center [681, 200] width 625 height 145
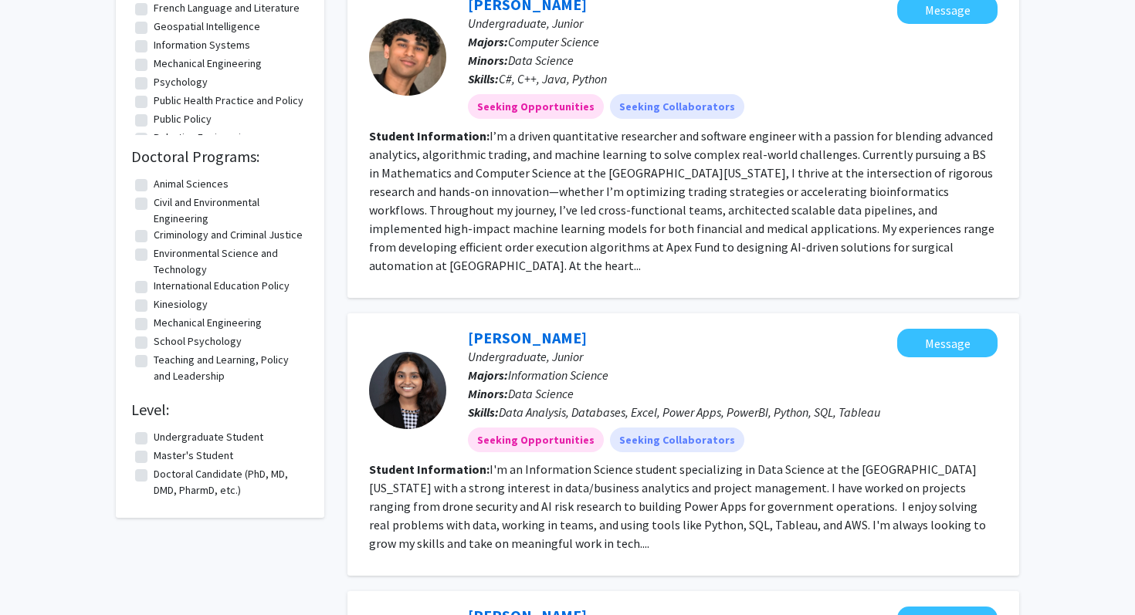
click at [583, 290] on div "[PERSON_NAME] Doctoral Candidate (PhD, MD, DMD, PharmD, etc.) Programs: School …" at bounding box center [683, 459] width 672 height 3052
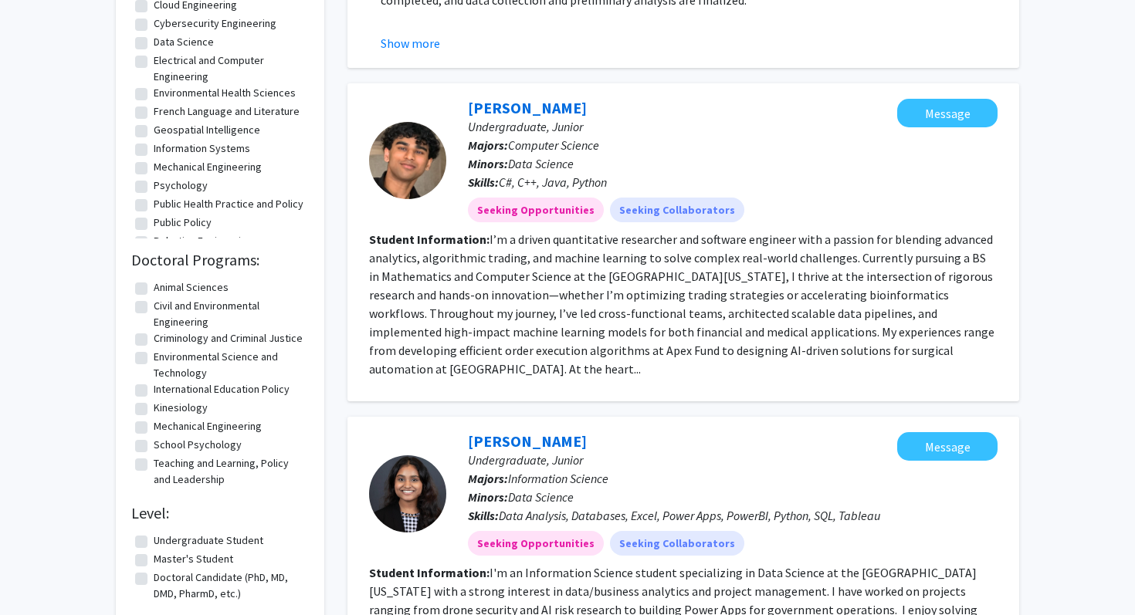
scroll to position [1118, 0]
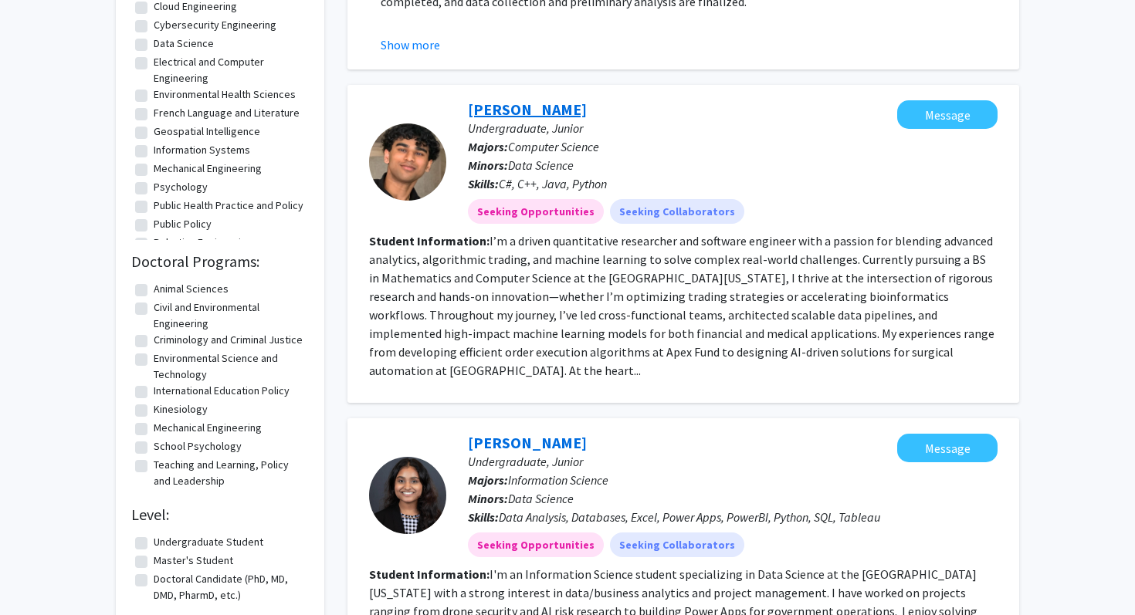
click at [547, 111] on link "[PERSON_NAME]" at bounding box center [527, 109] width 119 height 19
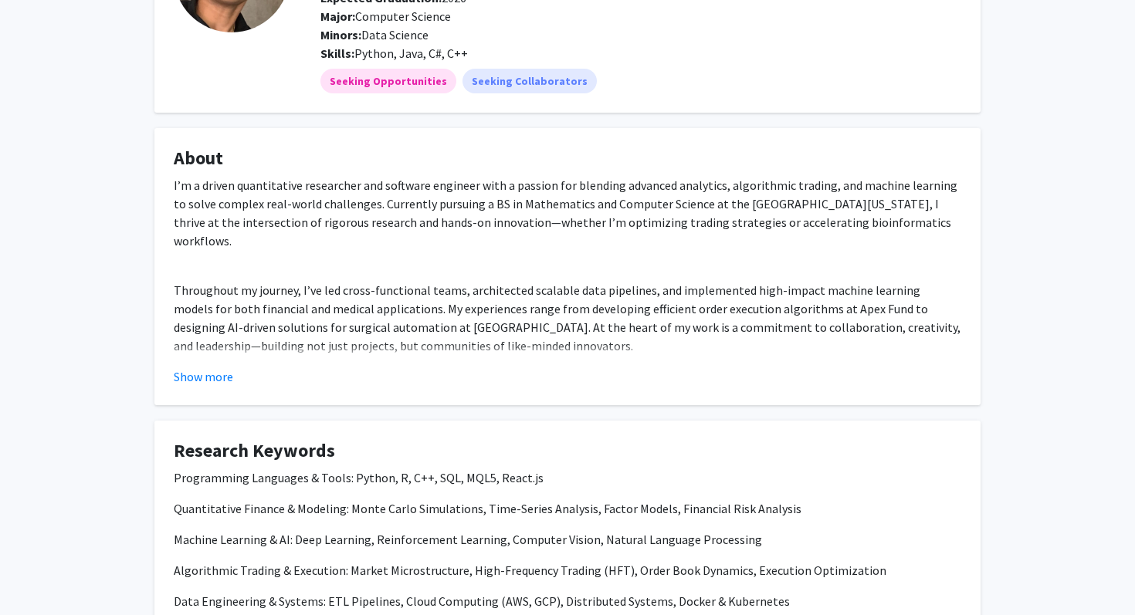
scroll to position [171, 0]
click at [200, 374] on button "Show more" at bounding box center [203, 376] width 59 height 19
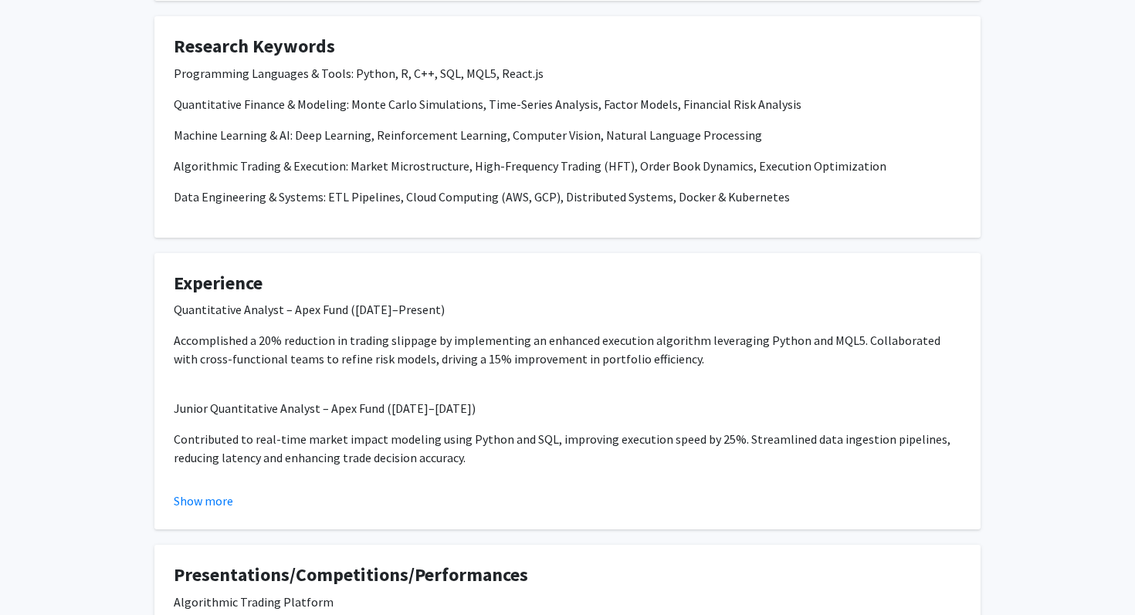
scroll to position [668, 0]
click at [188, 491] on button "Show more" at bounding box center [203, 500] width 59 height 19
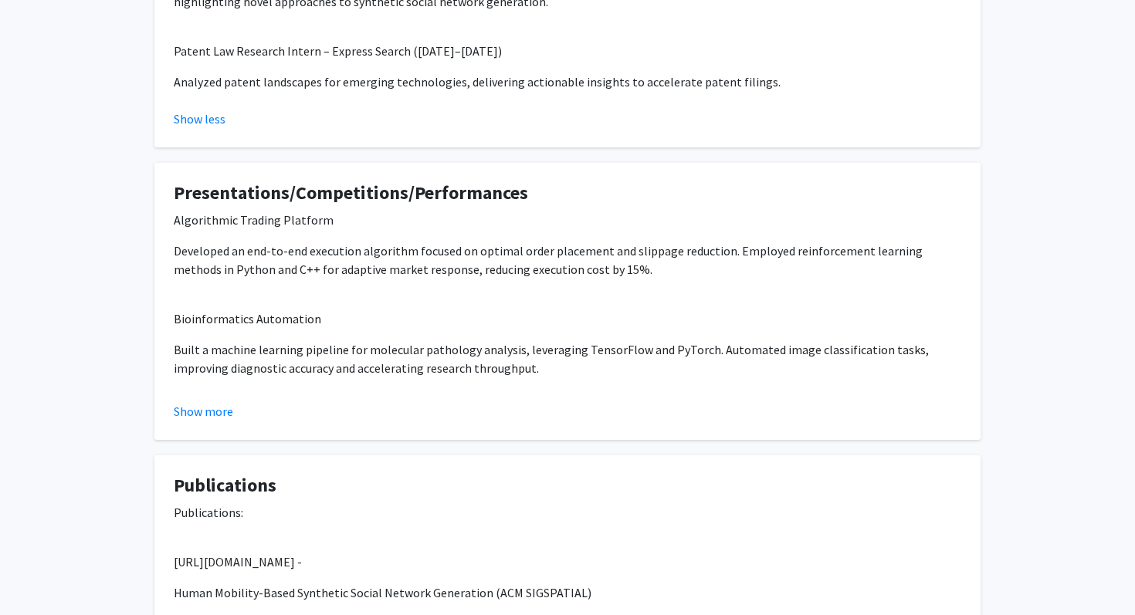
scroll to position [1620, 0]
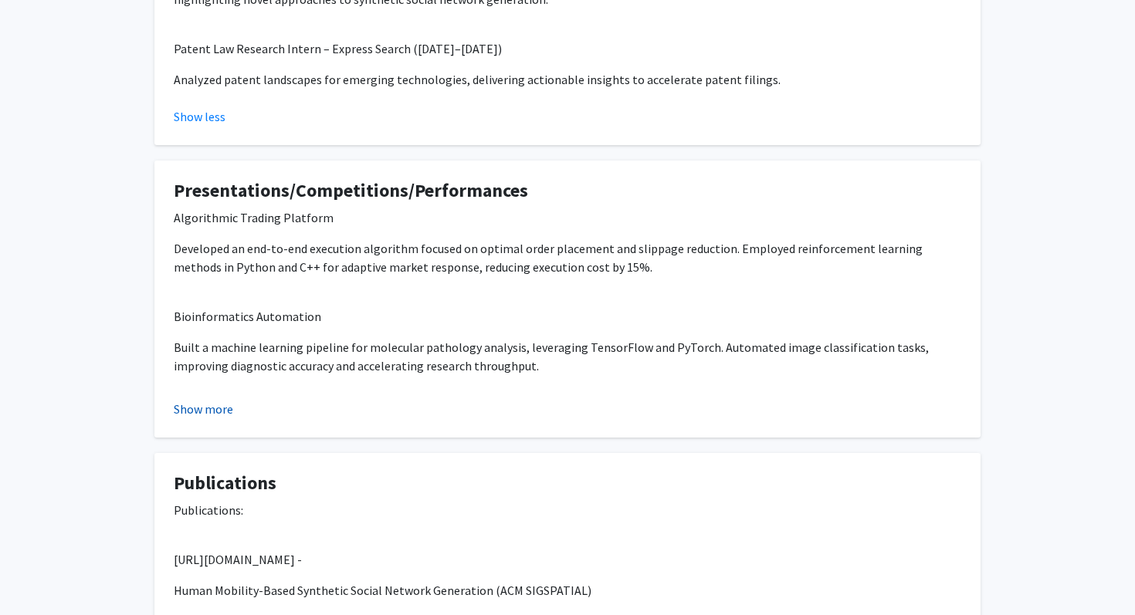
click at [195, 400] on button "Show more" at bounding box center [203, 409] width 59 height 19
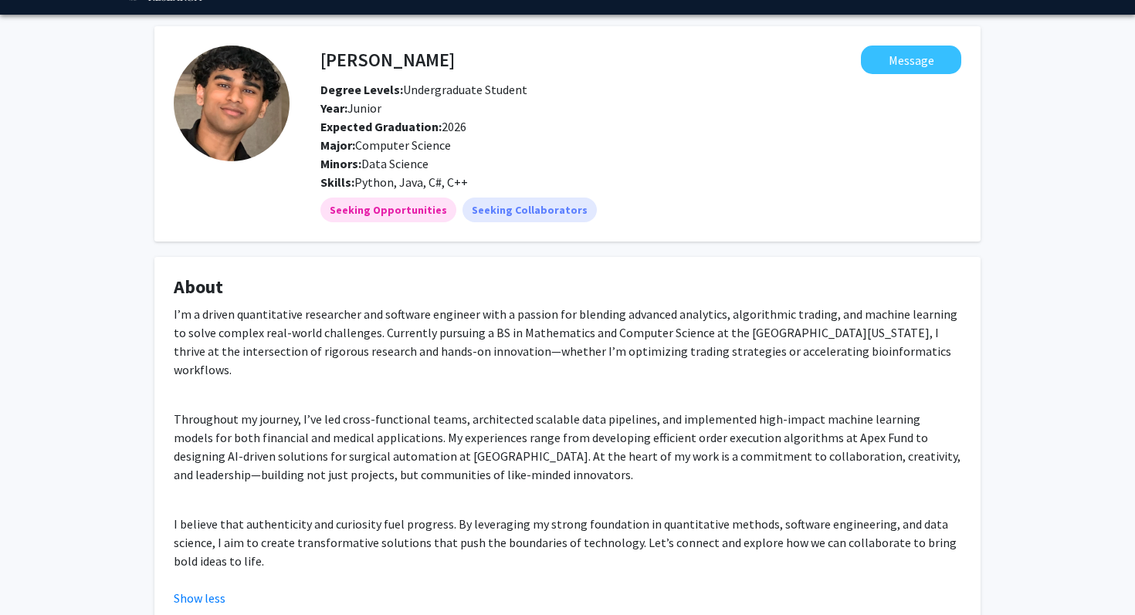
scroll to position [0, 0]
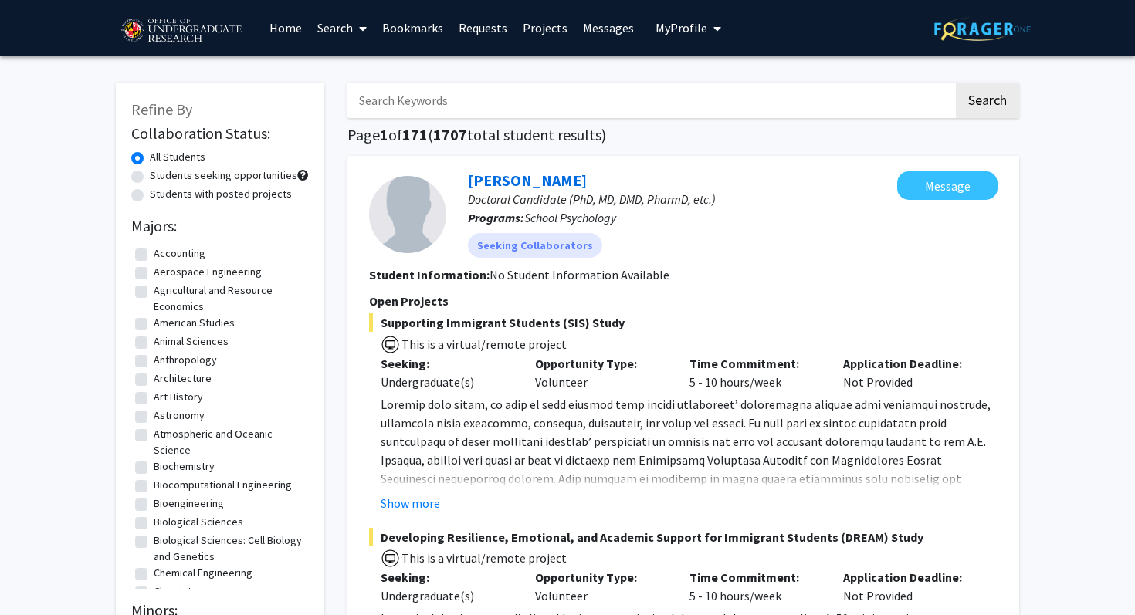
click at [223, 181] on label "Students seeking opportunities" at bounding box center [223, 176] width 147 height 16
click at [160, 178] on input "Students seeking opportunities" at bounding box center [155, 173] width 10 height 10
radio input "true"
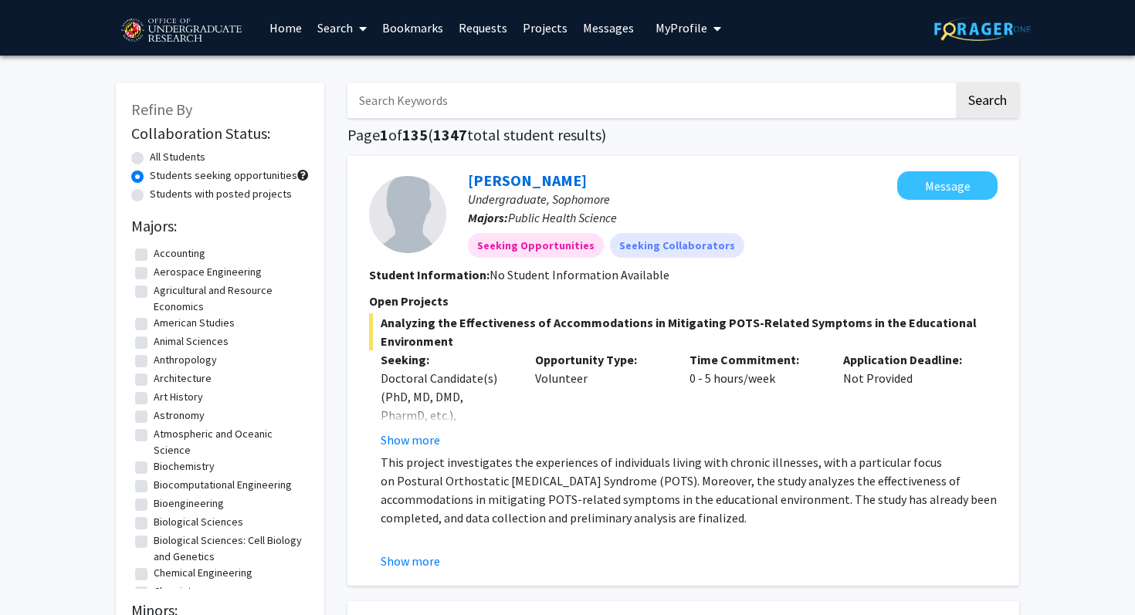
click at [221, 191] on label "Students with posted projects" at bounding box center [221, 194] width 142 height 16
click at [160, 191] on input "Students with posted projects" at bounding box center [155, 191] width 10 height 10
radio input "true"
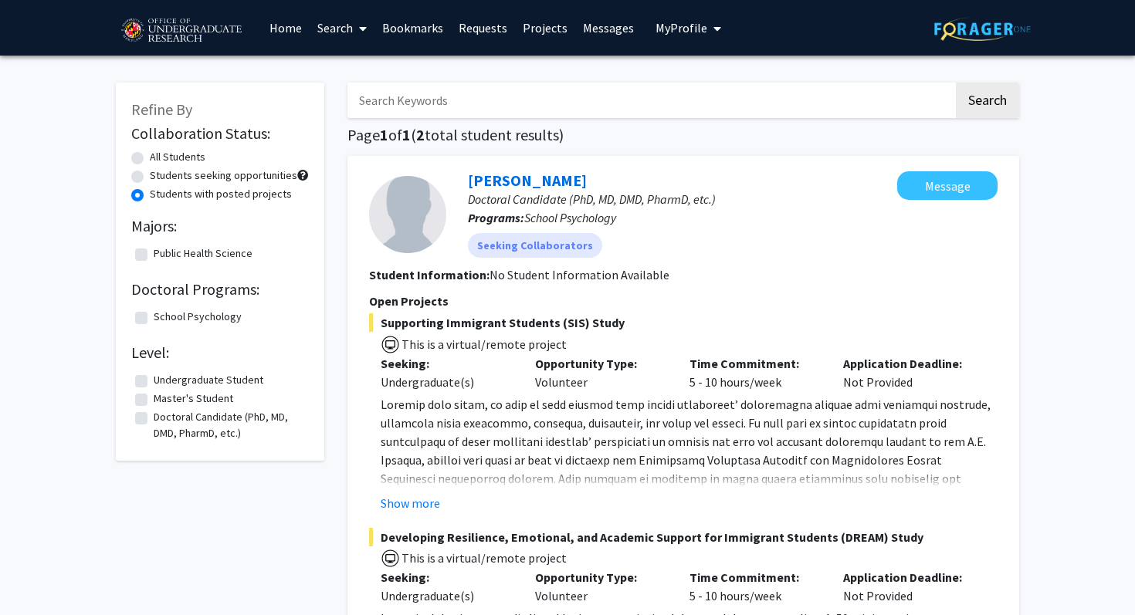
click at [175, 156] on label "All Students" at bounding box center [178, 157] width 56 height 16
click at [160, 156] on input "All Students" at bounding box center [155, 154] width 10 height 10
radio input "true"
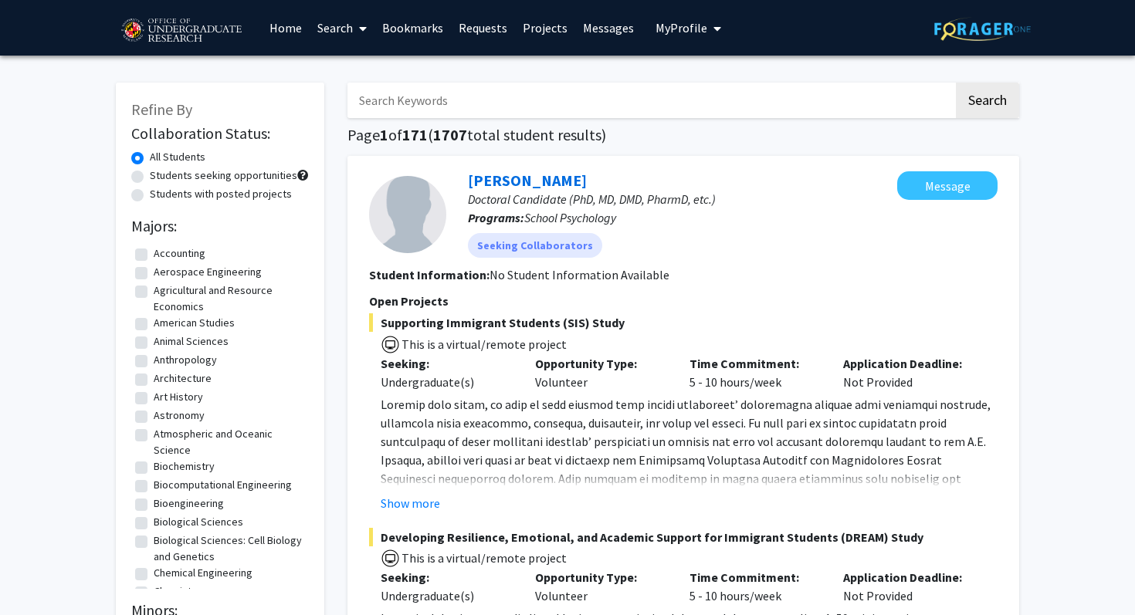
click at [190, 195] on label "Students with posted projects" at bounding box center [221, 194] width 142 height 16
click at [160, 195] on input "Students with posted projects" at bounding box center [155, 191] width 10 height 10
radio input "true"
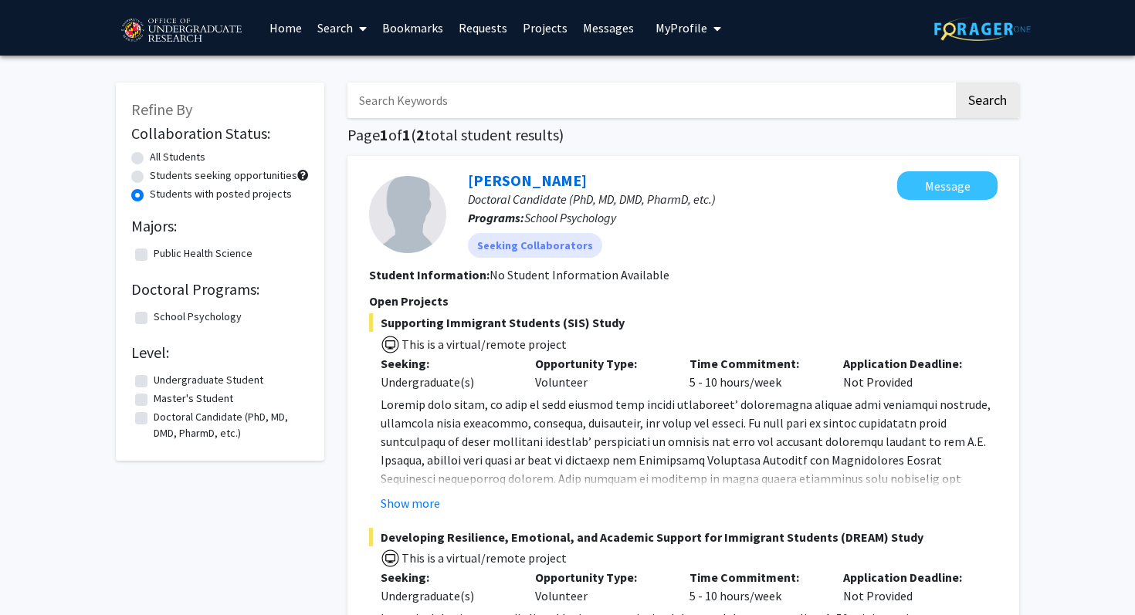
click at [150, 155] on label "All Students" at bounding box center [178, 157] width 56 height 16
click at [150, 155] on input "All Students" at bounding box center [155, 154] width 10 height 10
radio input "true"
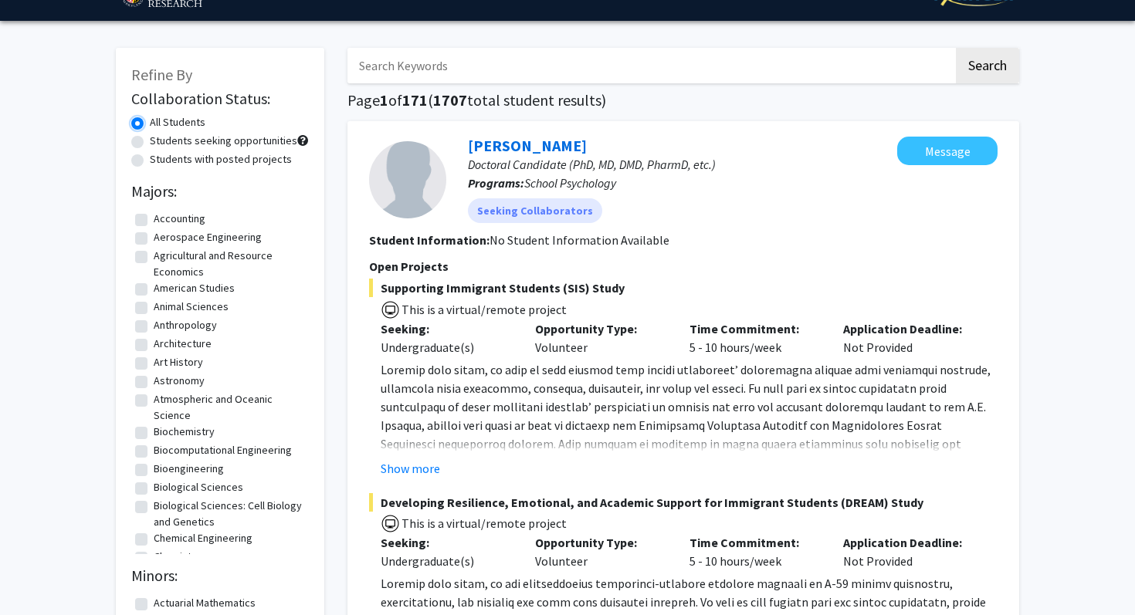
scroll to position [34, 0]
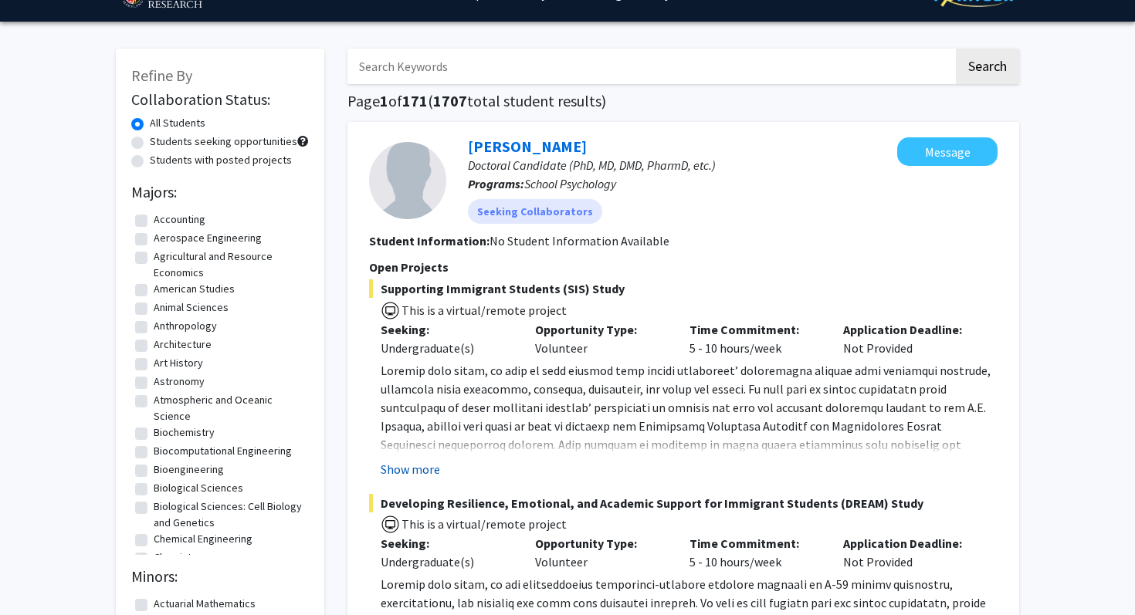
click at [412, 475] on button "Show more" at bounding box center [410, 469] width 59 height 19
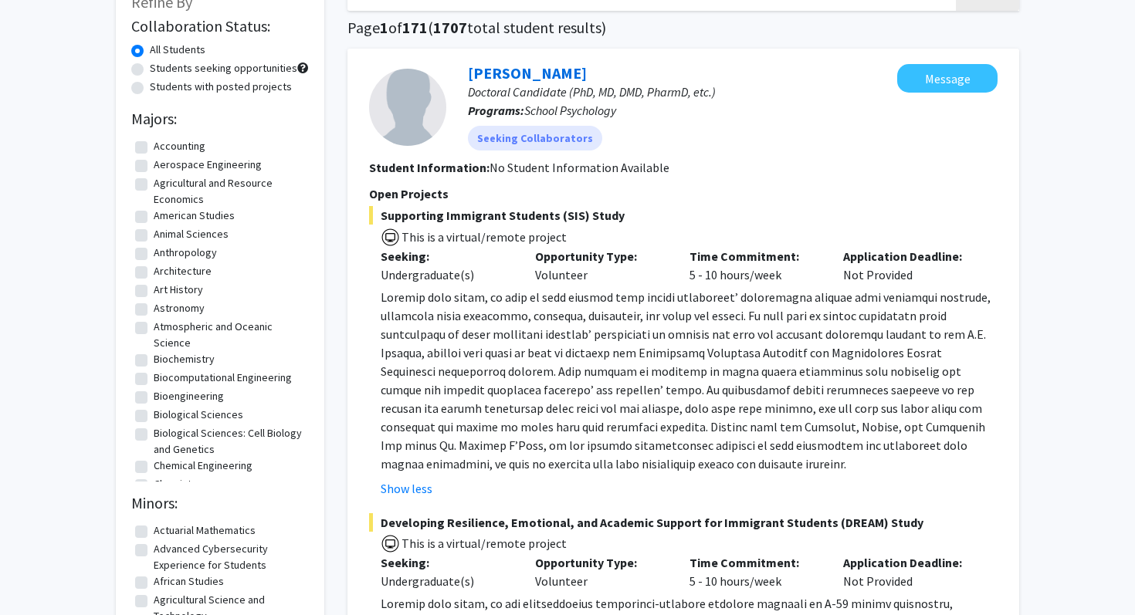
scroll to position [0, 0]
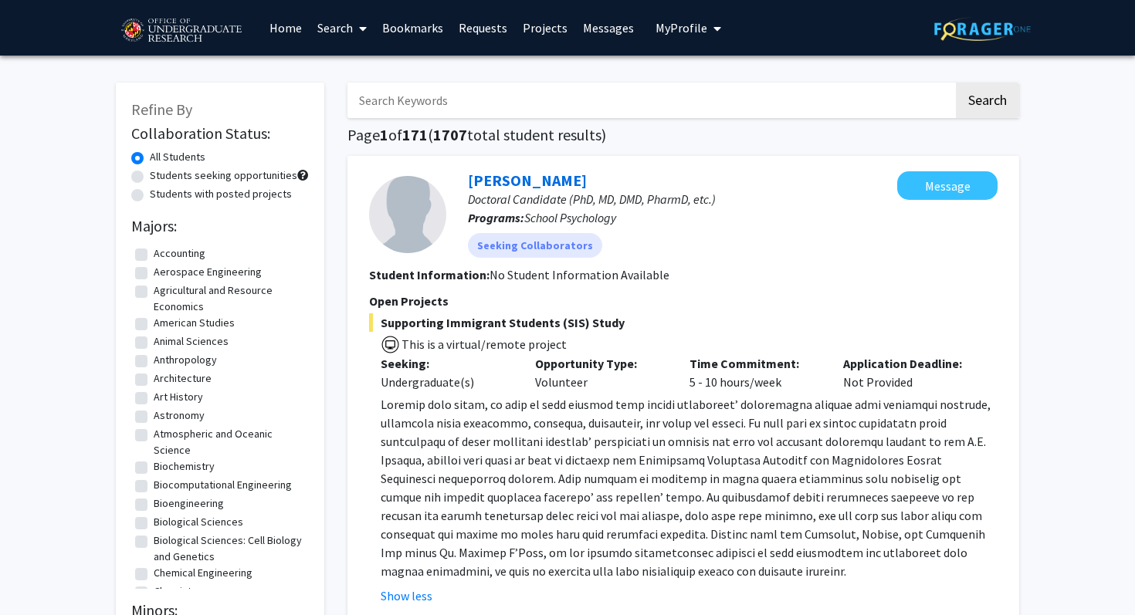
click at [178, 199] on label "Students with posted projects" at bounding box center [221, 194] width 142 height 16
click at [160, 196] on input "Students with posted projects" at bounding box center [155, 191] width 10 height 10
radio input "true"
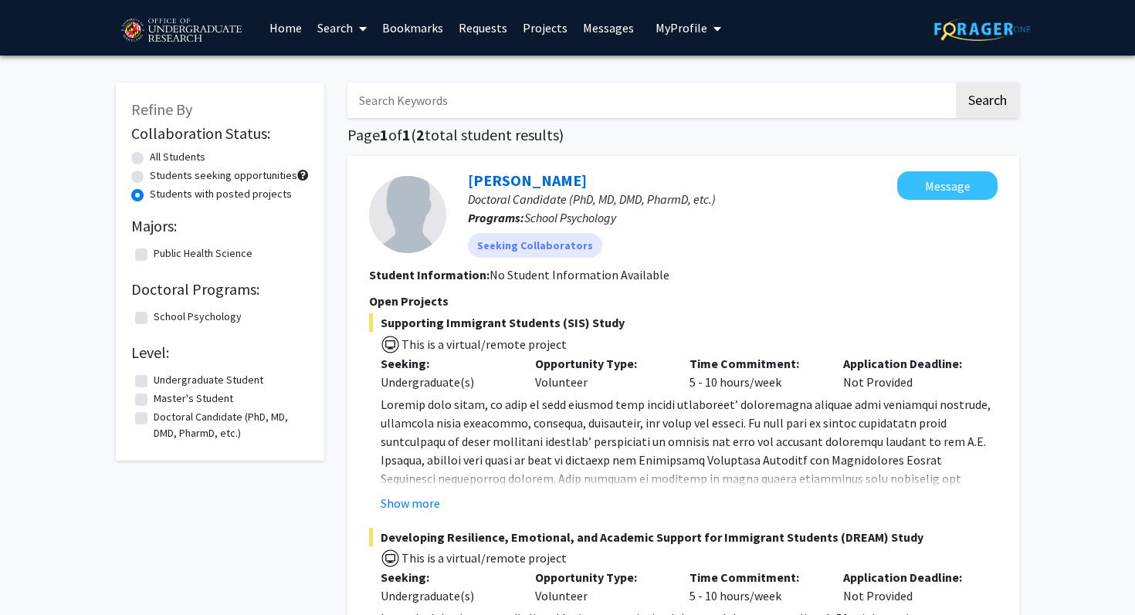
click at [168, 162] on label "All Students" at bounding box center [178, 157] width 56 height 16
click at [160, 159] on input "All Students" at bounding box center [155, 154] width 10 height 10
radio input "true"
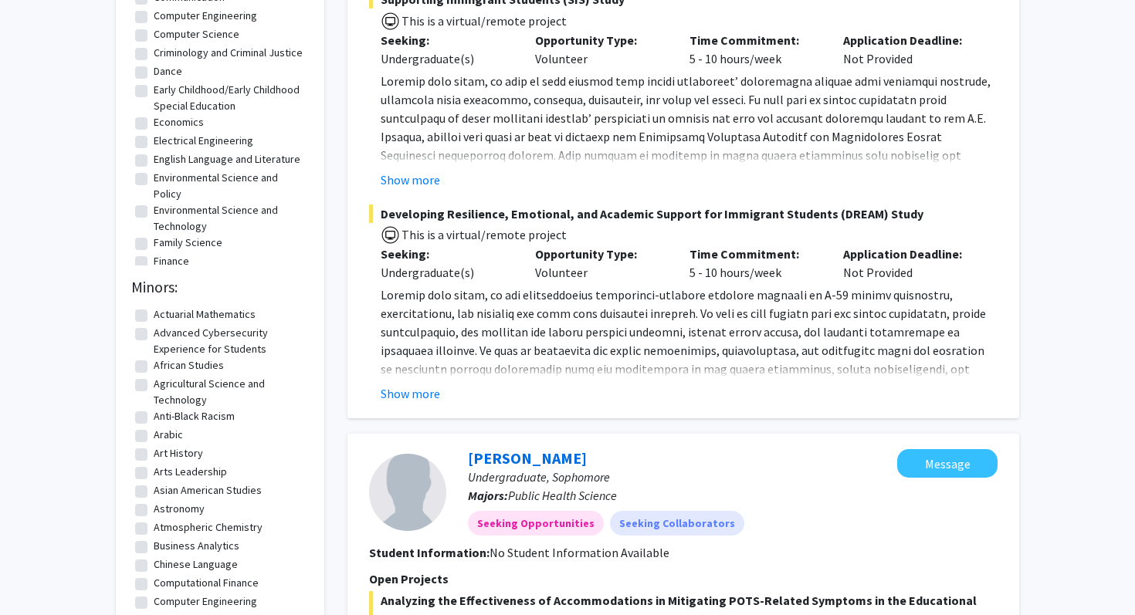
scroll to position [310, 0]
